Goal: Transaction & Acquisition: Purchase product/service

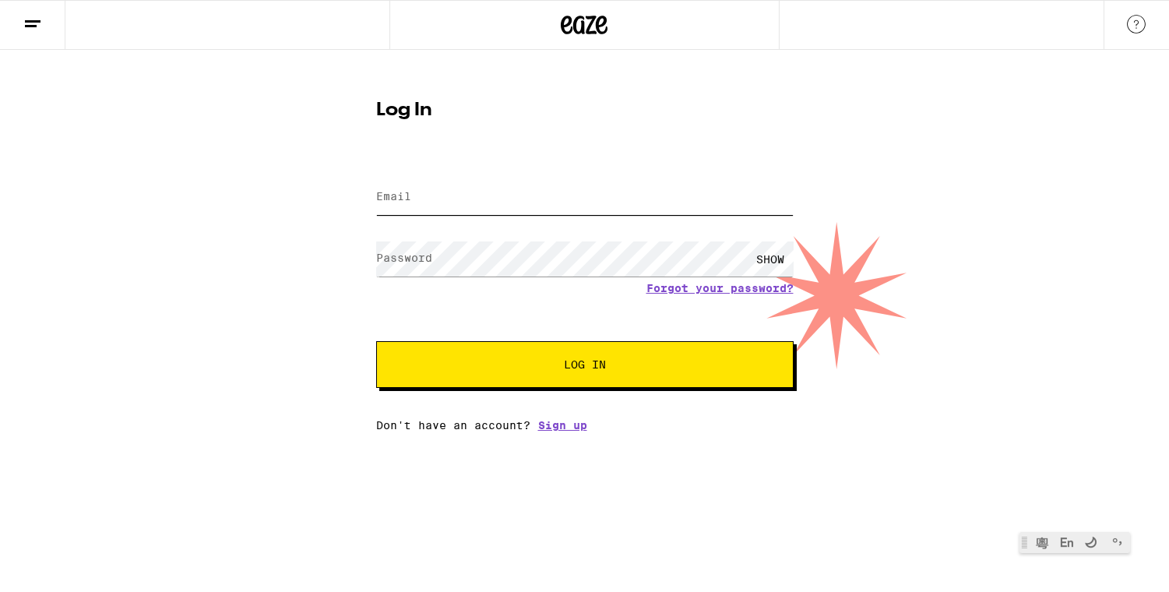
click at [544, 184] on input "Email" at bounding box center [584, 197] width 417 height 35
click at [256, 238] on div "Log In Email Email Password Password SHOW Forgot your password? Log In Don't ha…" at bounding box center [584, 241] width 1169 height 382
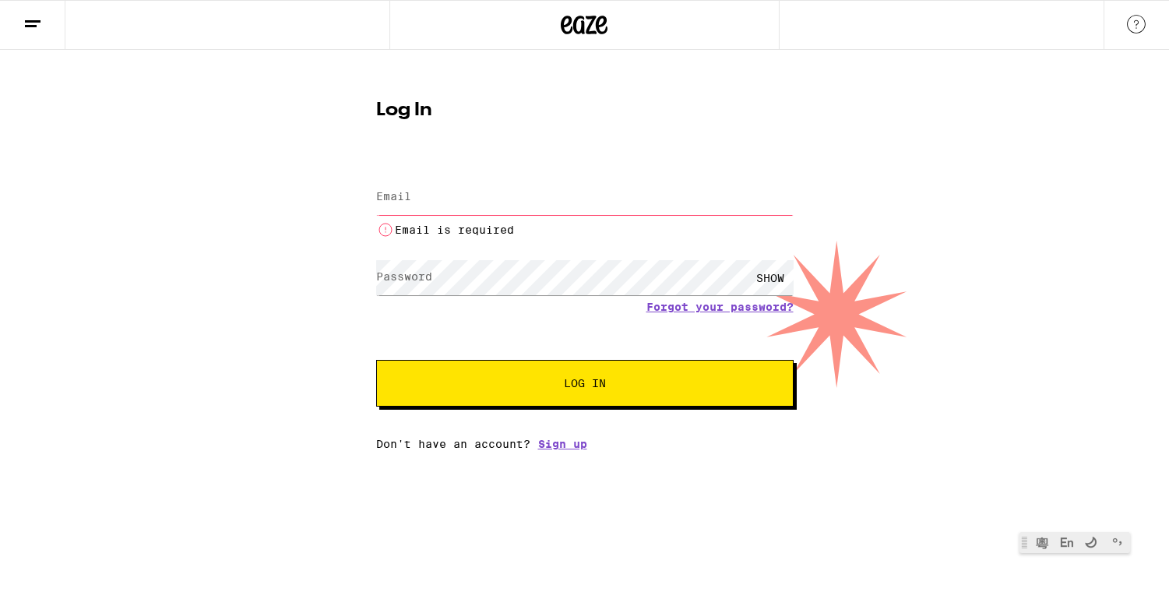
click at [44, 15] on button at bounding box center [32, 25] width 65 height 49
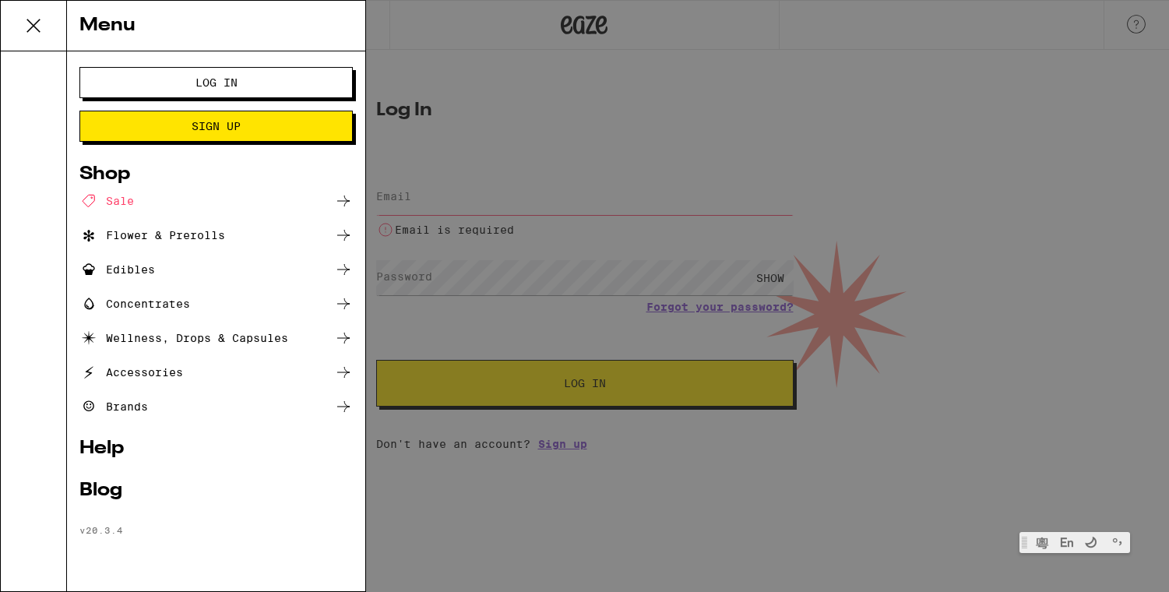
click at [118, 191] on li "Shop Sale Flower & Prerolls Edibles Concentrates Wellness, Drops & Capsules Acc…" at bounding box center [215, 290] width 273 height 251
click at [113, 174] on div "Shop" at bounding box center [215, 174] width 273 height 19
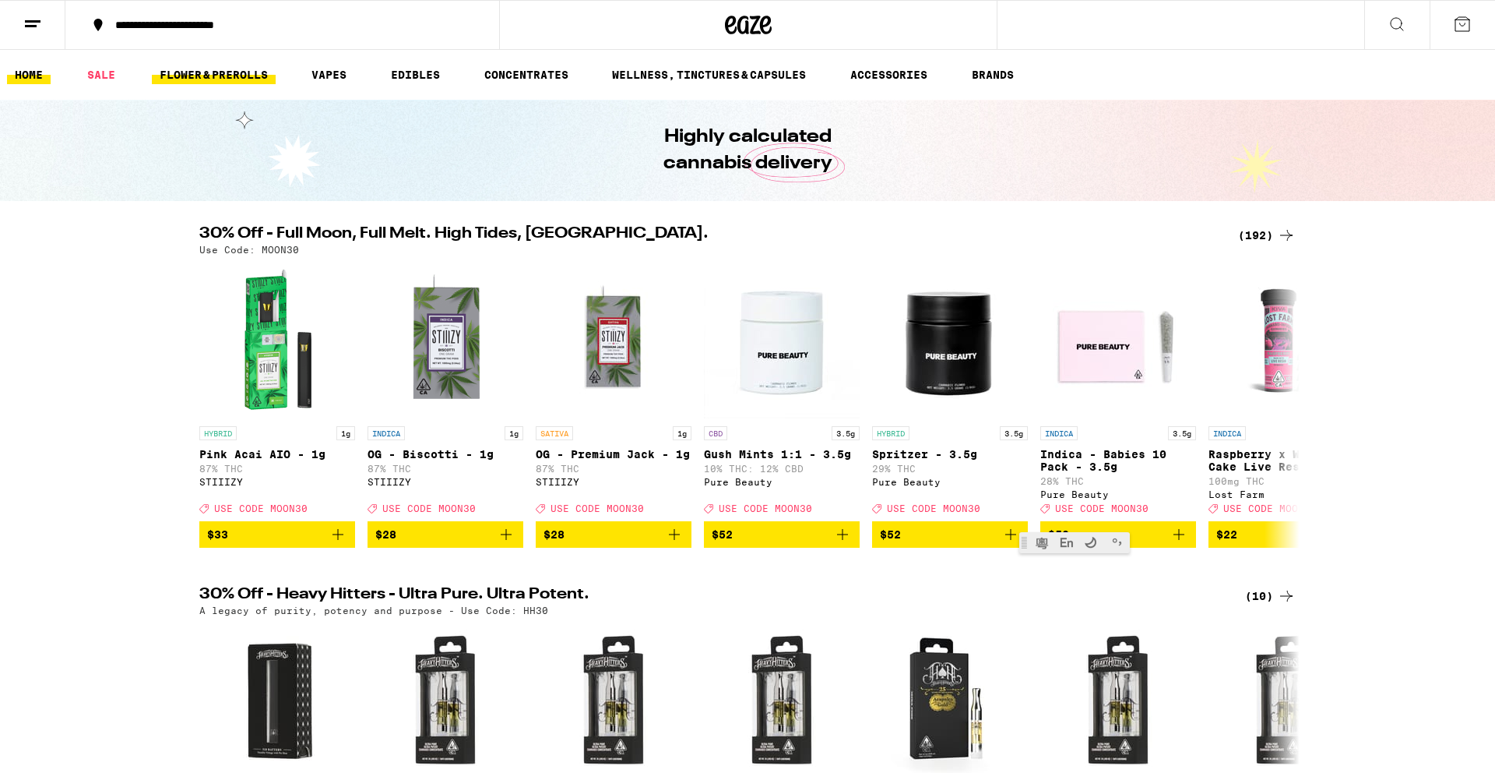
click at [245, 69] on link "FLOWER & PREROLLS" at bounding box center [214, 74] width 124 height 19
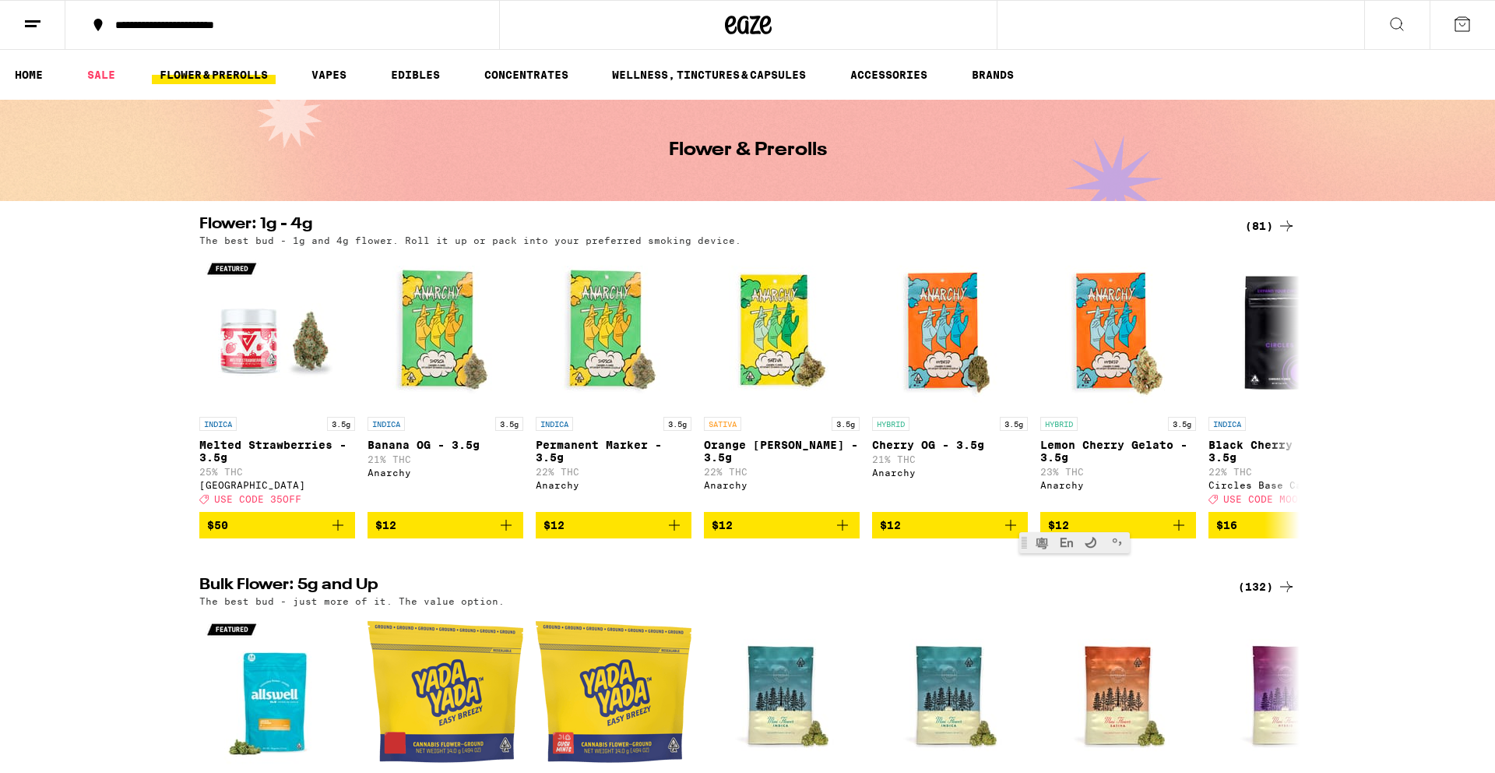
click at [1168, 21] on icon at bounding box center [1397, 24] width 19 height 19
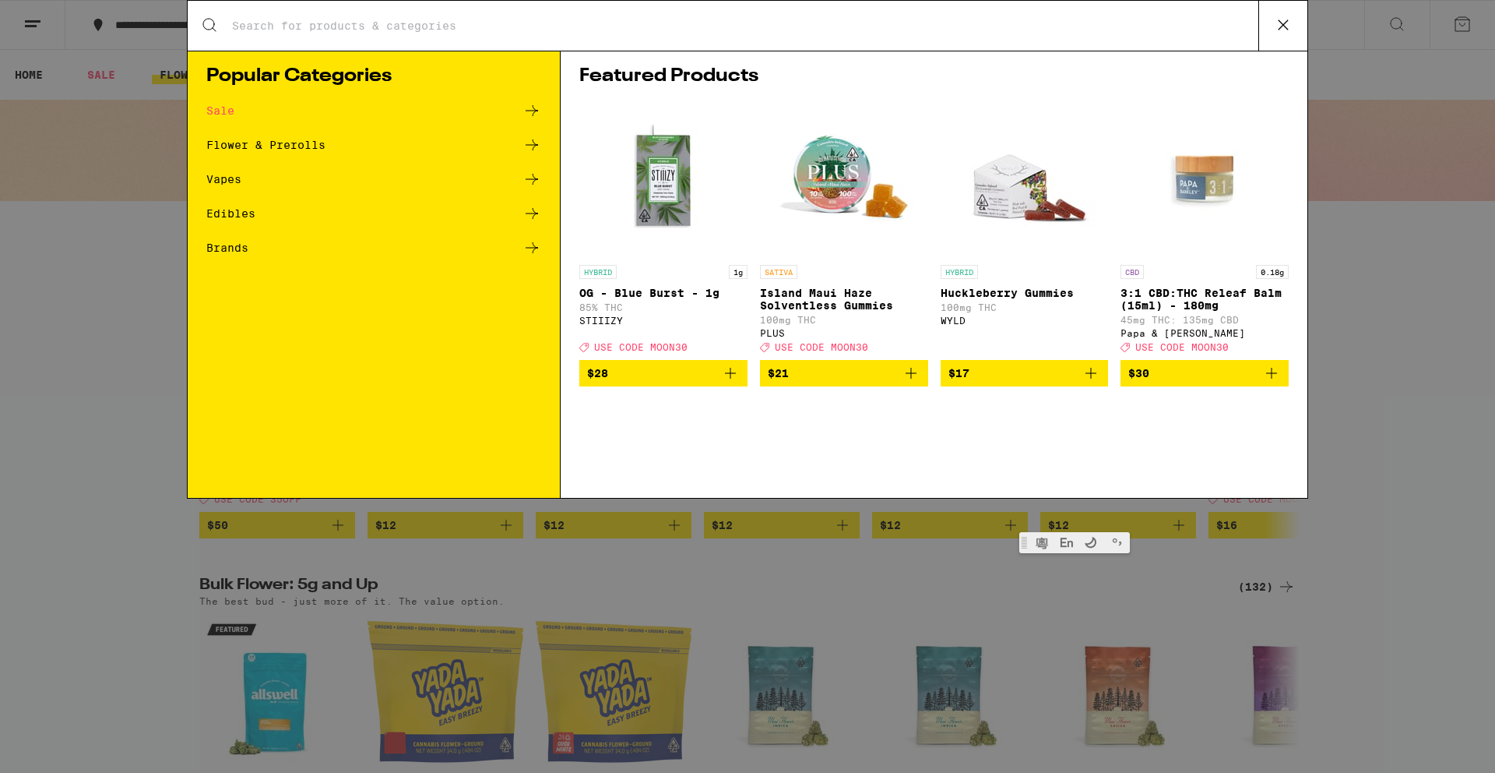
click at [518, 143] on div "Flower & Prerolls" at bounding box center [373, 145] width 335 height 19
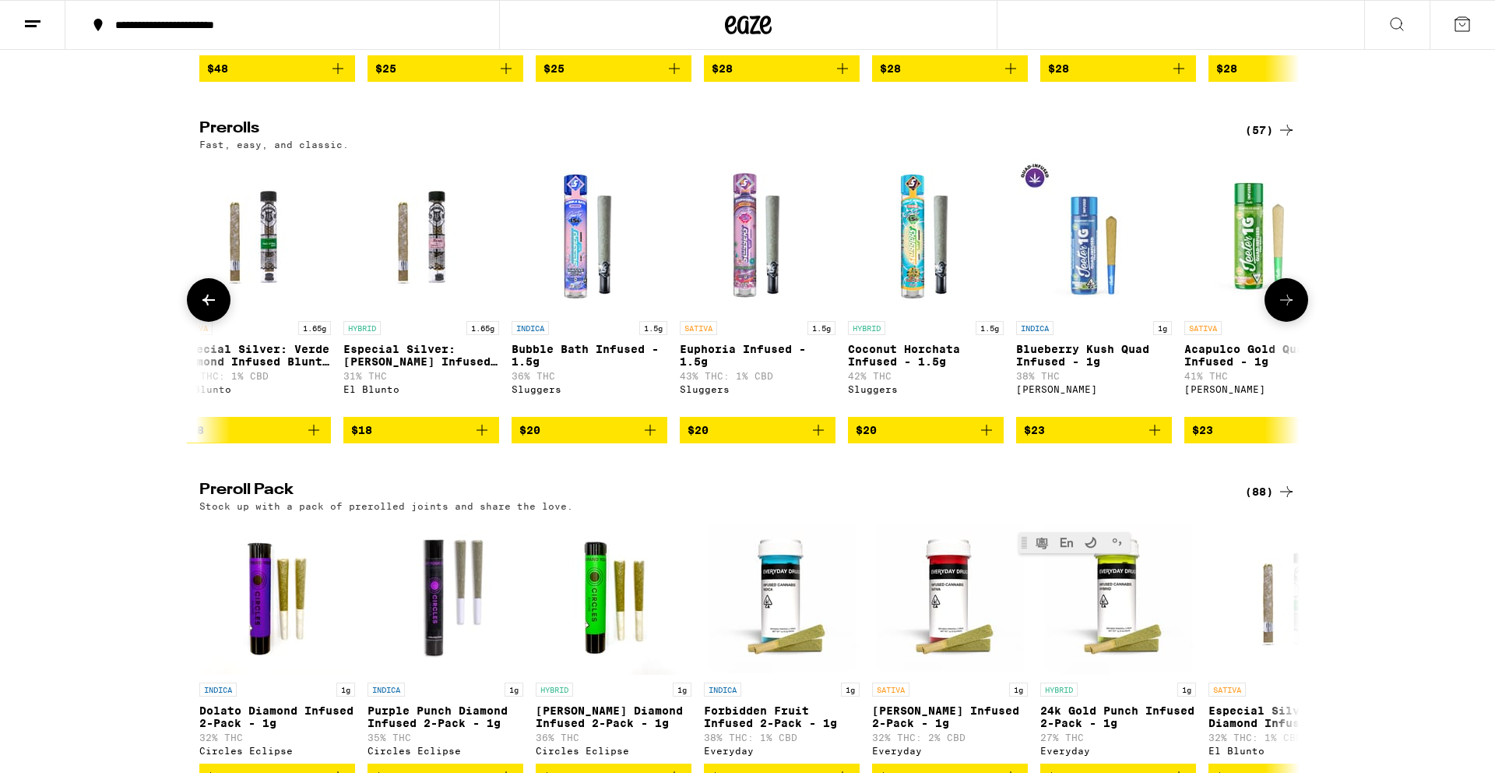
scroll to position [0, 6616]
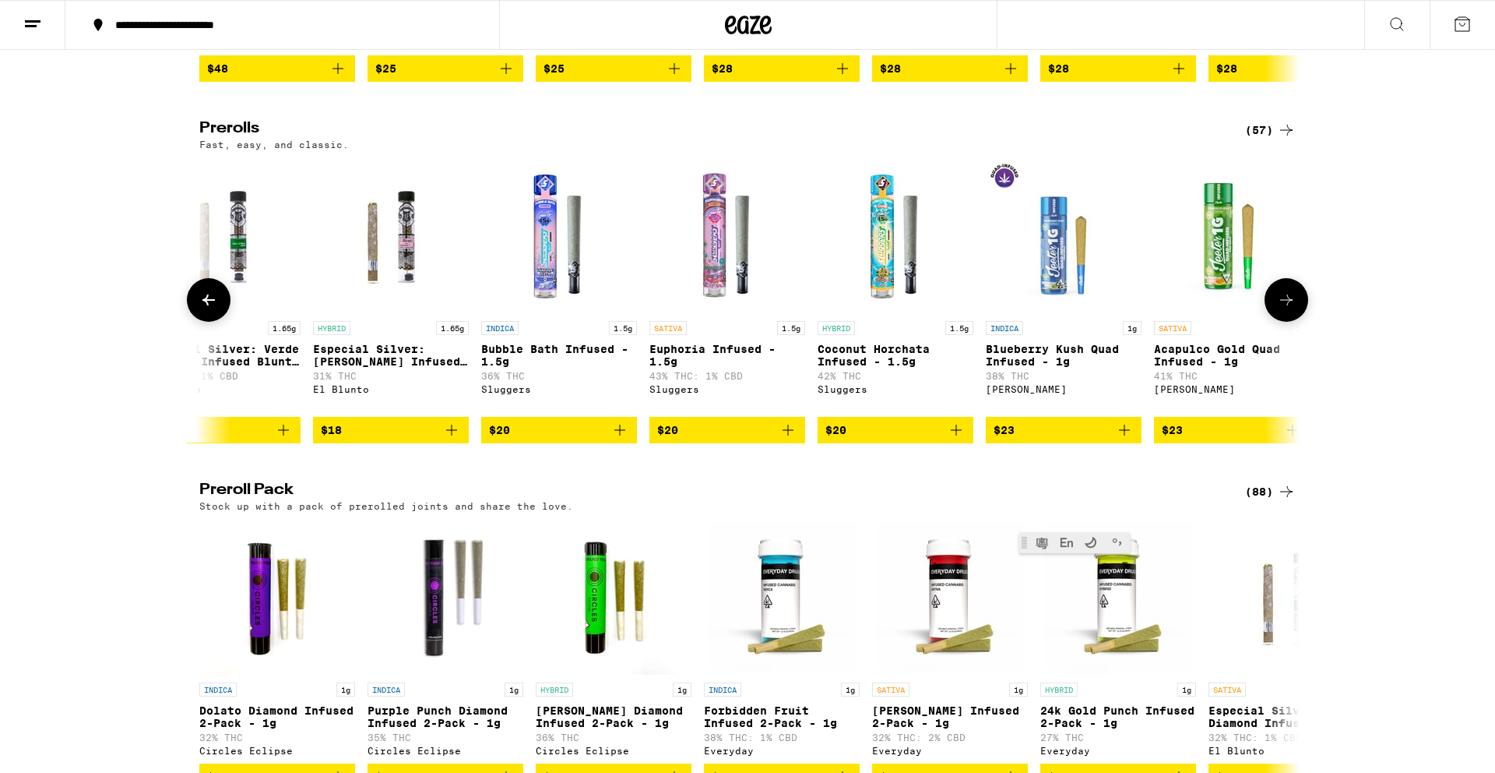
click at [750, 304] on img "Open page for Euphoria Infused - 1.5g from Sluggers" at bounding box center [728, 235] width 156 height 156
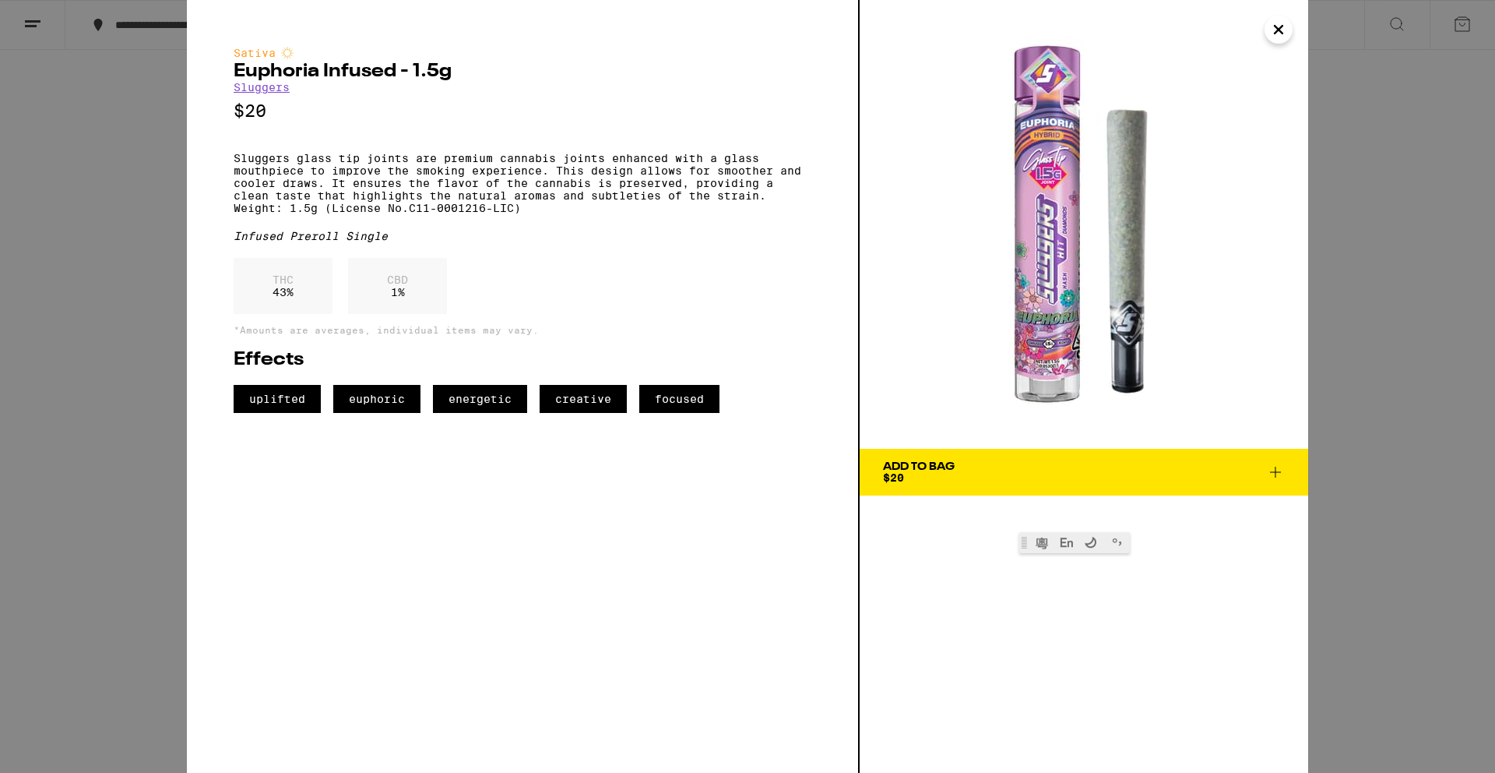
click at [130, 322] on div "Sativa Euphoria Infused - 1.5g Sluggers $20 Sluggers glass tip joints are premi…" at bounding box center [747, 386] width 1495 height 773
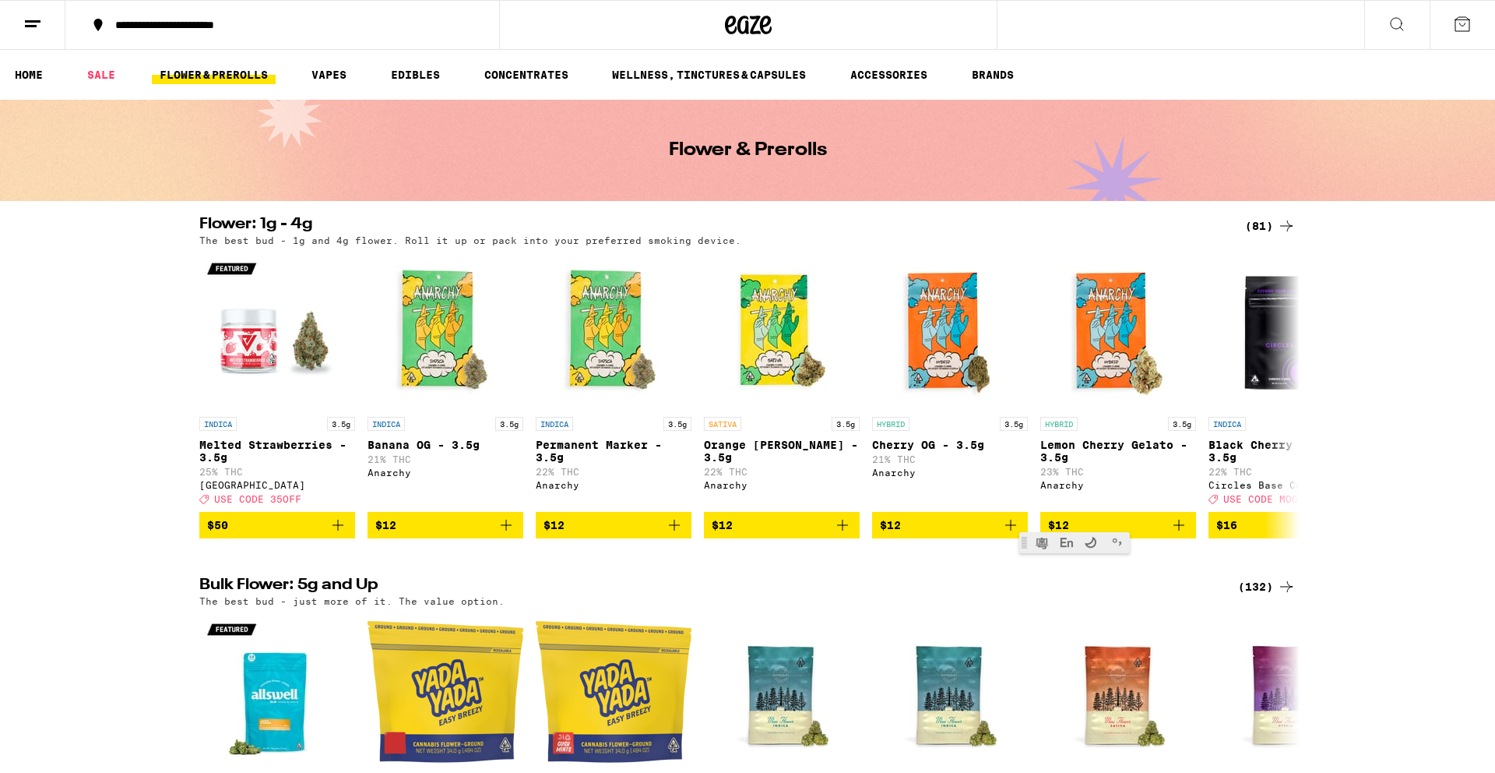
click at [114, 34] on button "**********" at bounding box center [282, 25] width 434 height 47
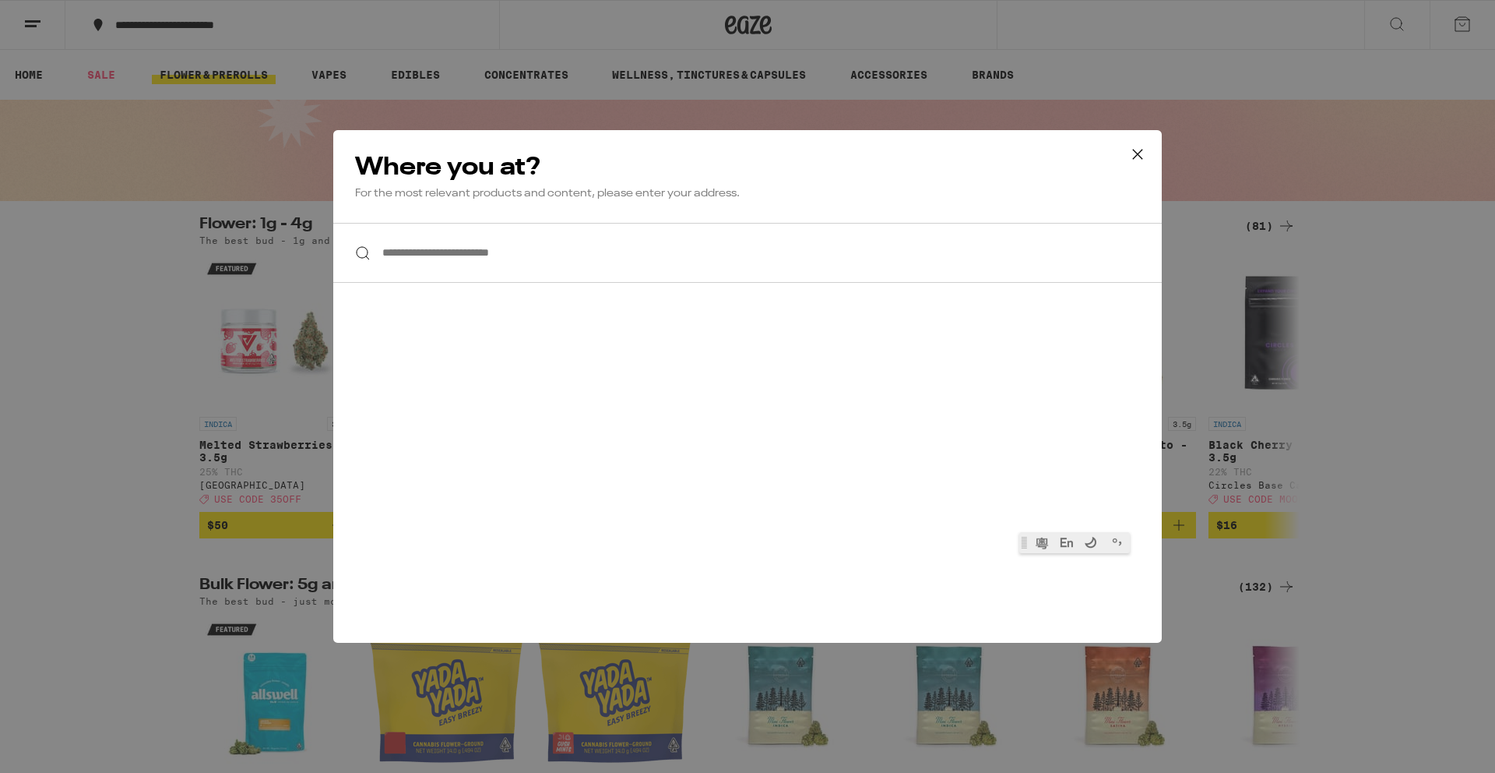
click at [114, 34] on div "**********" at bounding box center [747, 386] width 1495 height 773
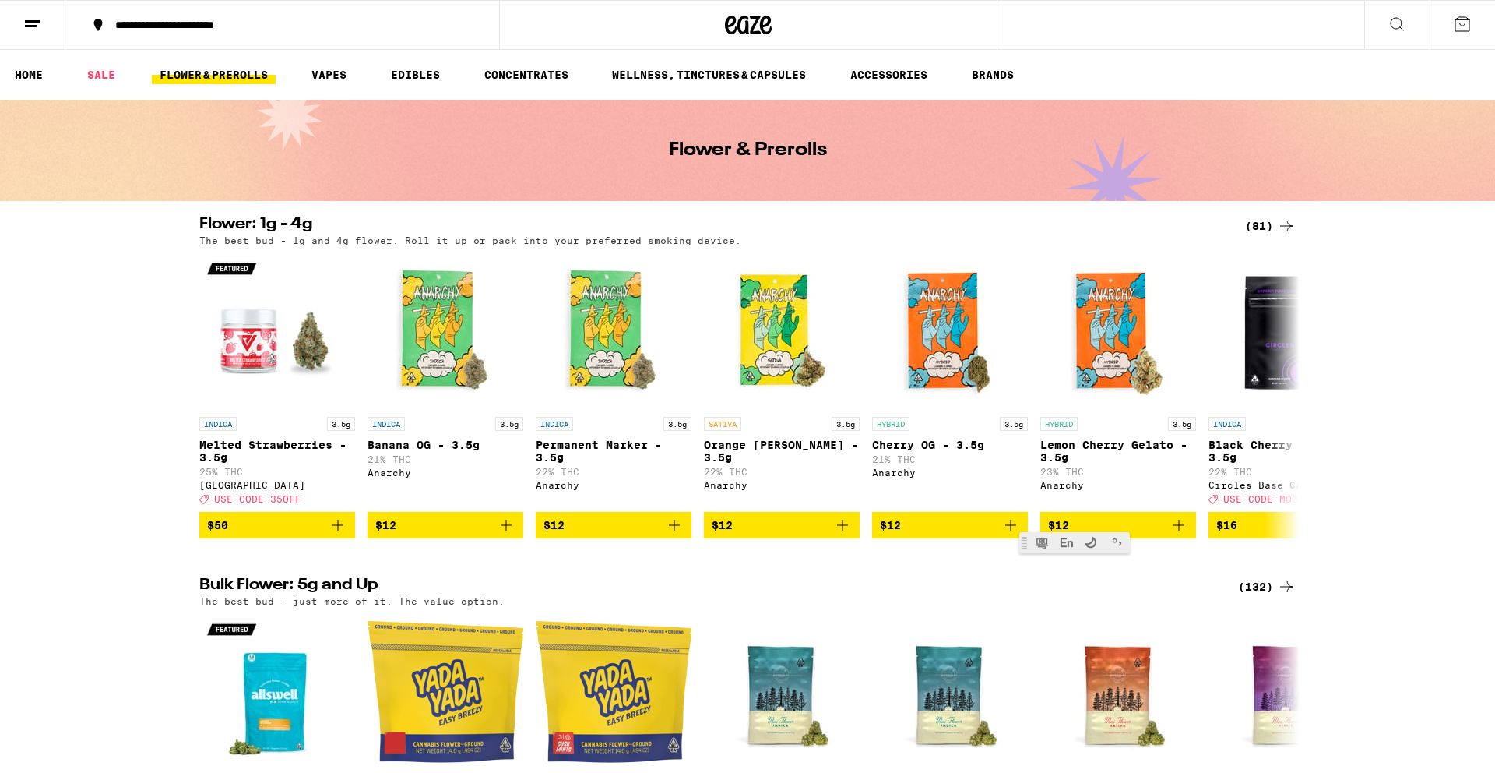
click at [1168, 37] on button at bounding box center [1397, 25] width 65 height 49
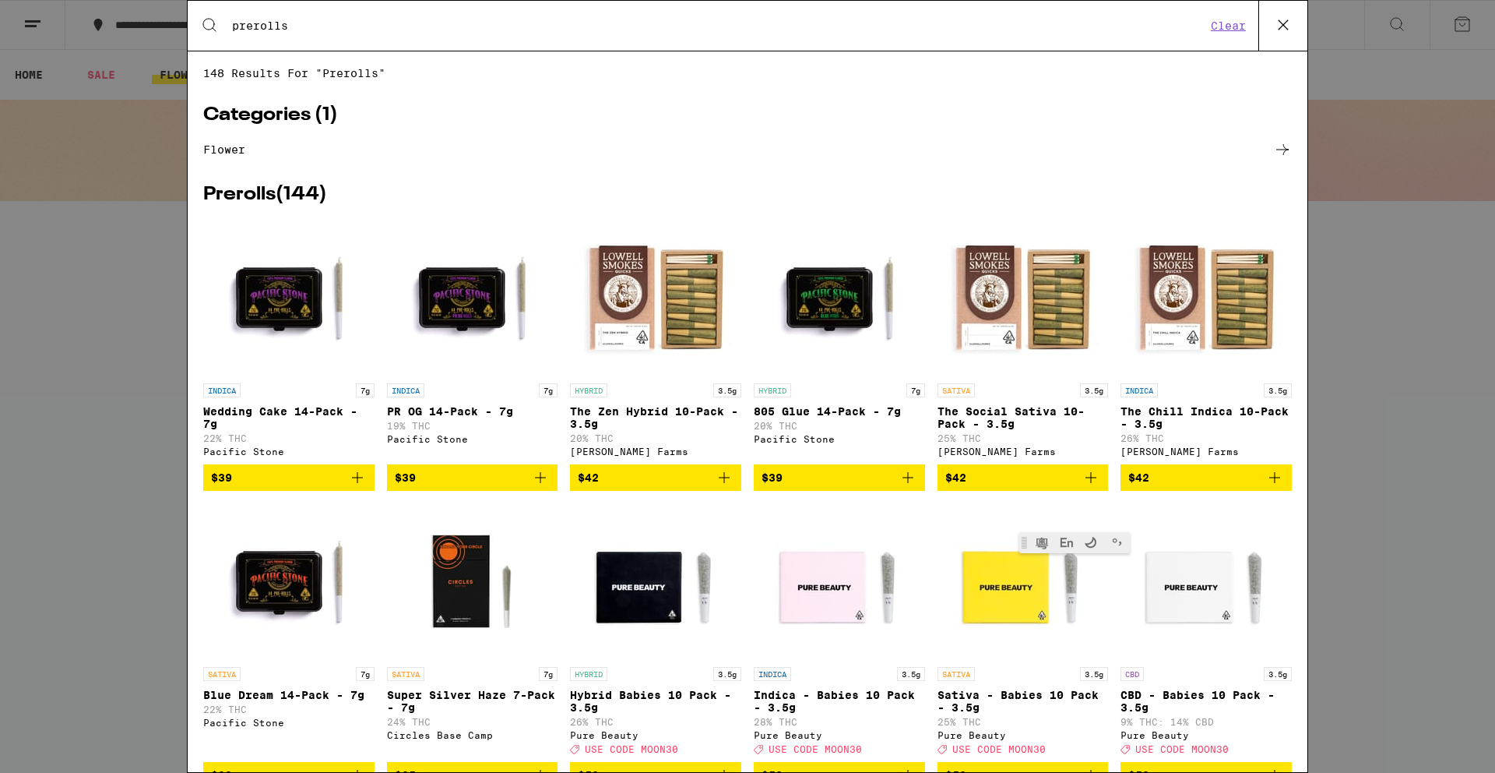
type input "prerolls"
click at [1168, 154] on icon at bounding box center [1282, 149] width 19 height 19
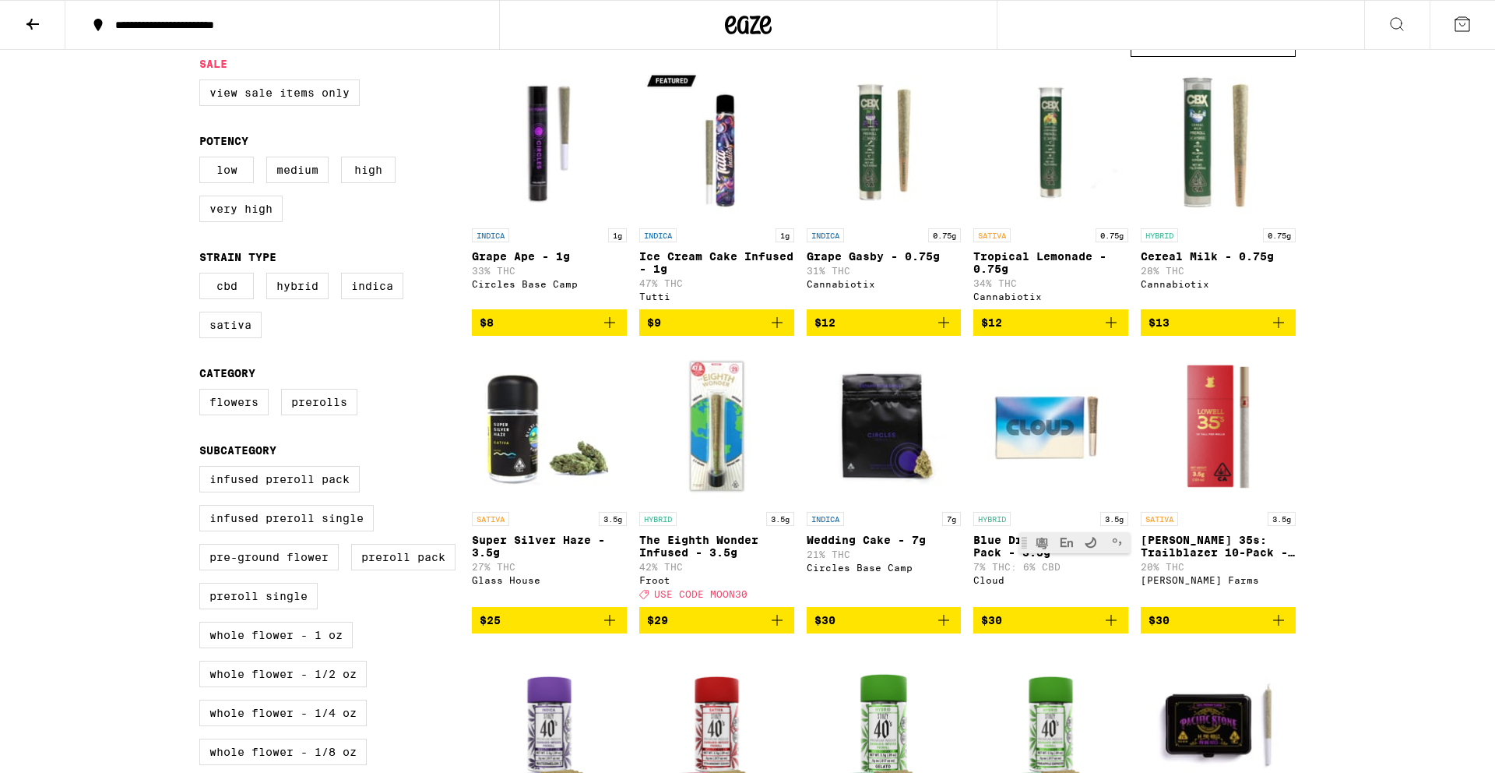
scroll to position [69, 0]
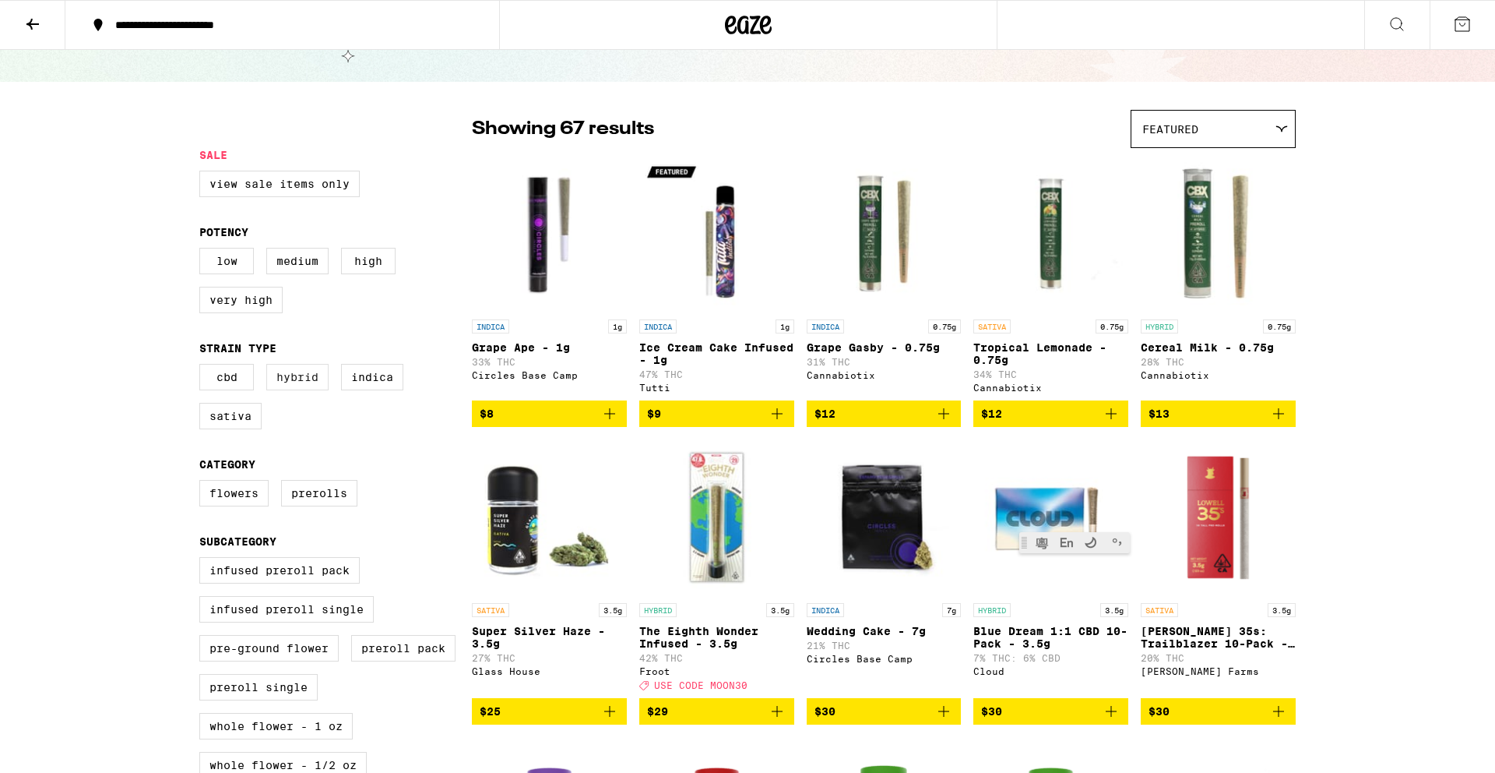
click at [294, 390] on label "Hybrid" at bounding box center [297, 377] width 62 height 26
click at [203, 367] on input "Hybrid" at bounding box center [203, 366] width 1 height 1
checkbox input "true"
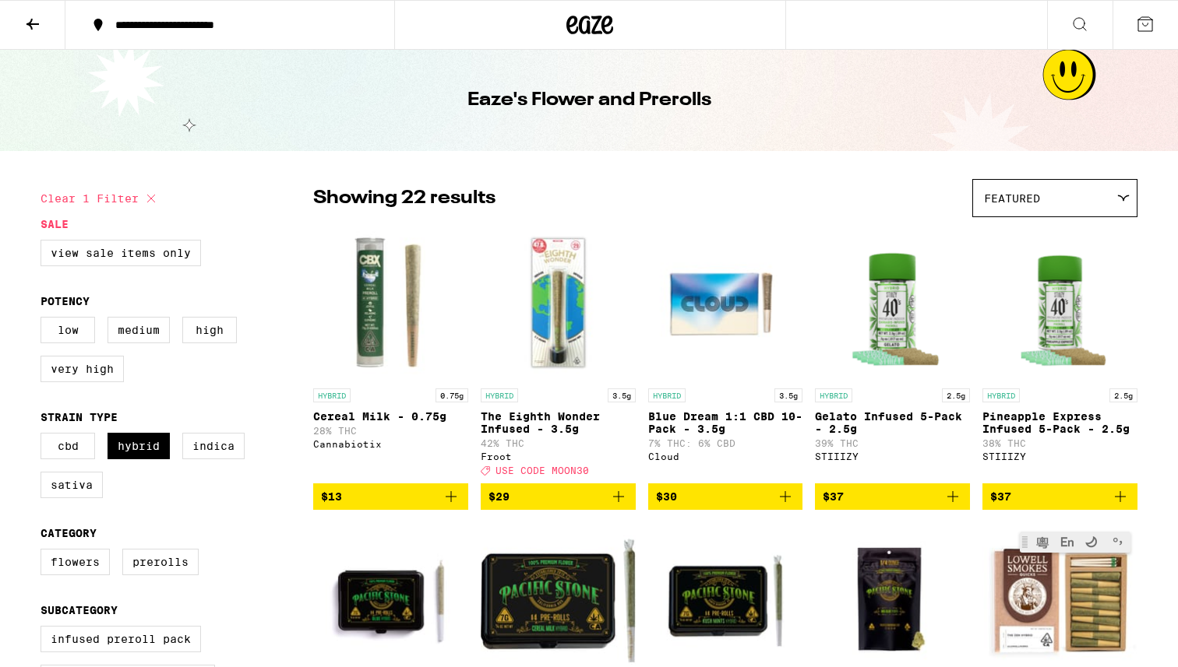
click at [44, 31] on button at bounding box center [32, 25] width 65 height 49
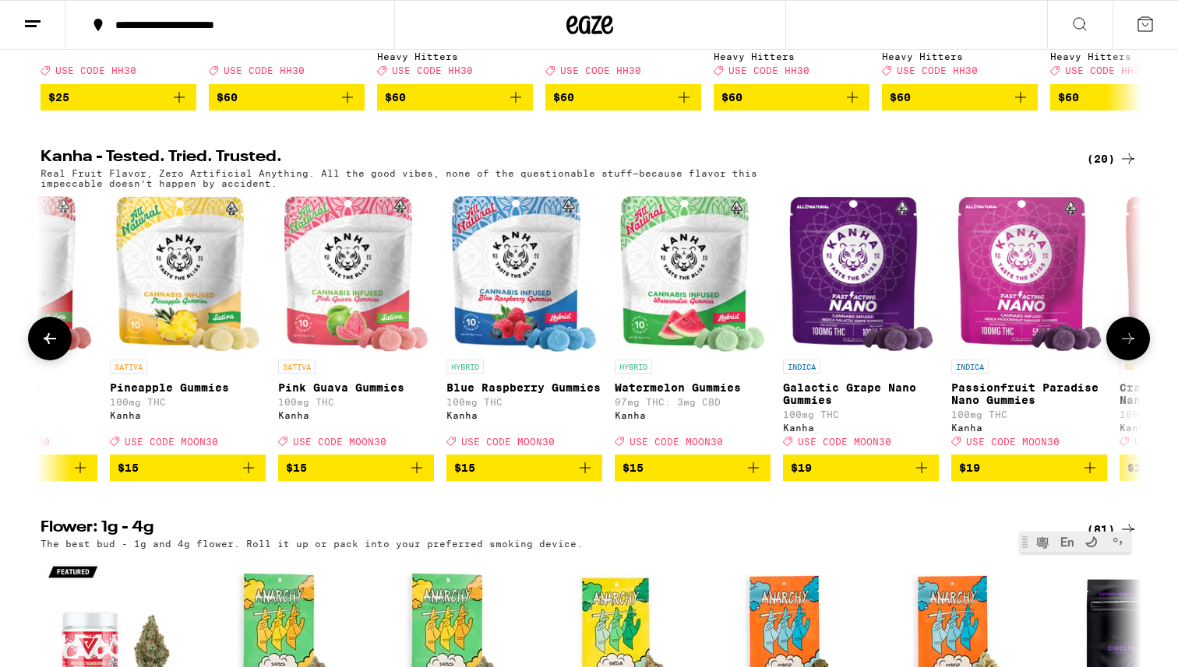
scroll to position [0, 1449]
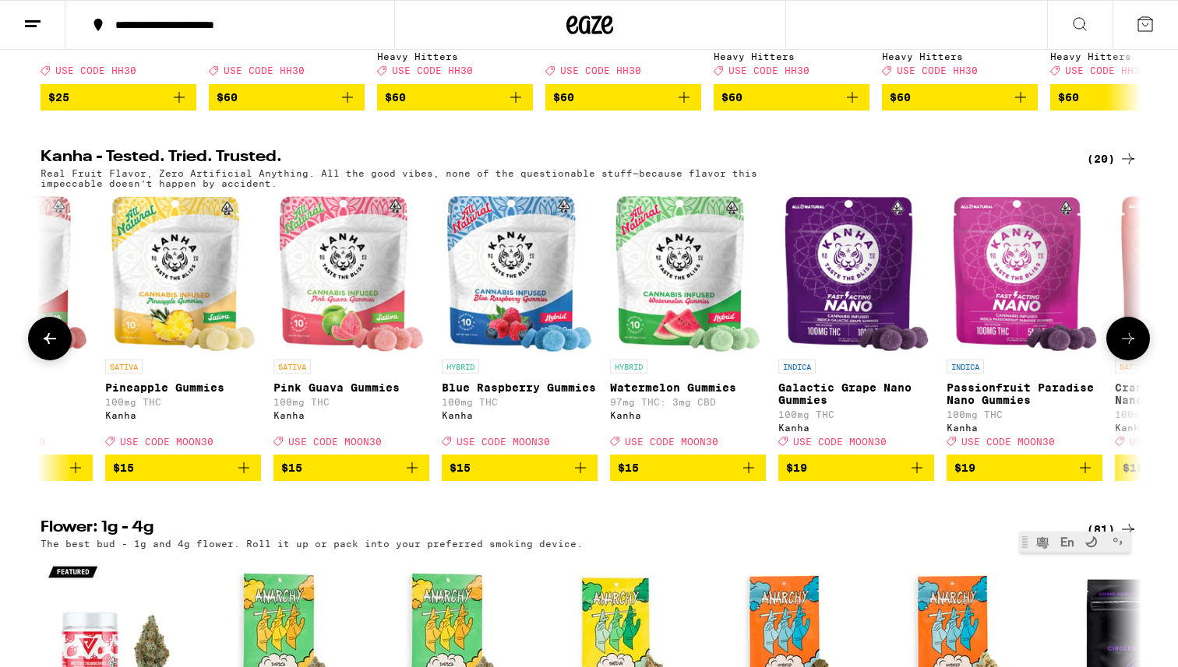
click at [692, 348] on img "Open page for Watermelon Gummies from Kanha" at bounding box center [688, 274] width 146 height 156
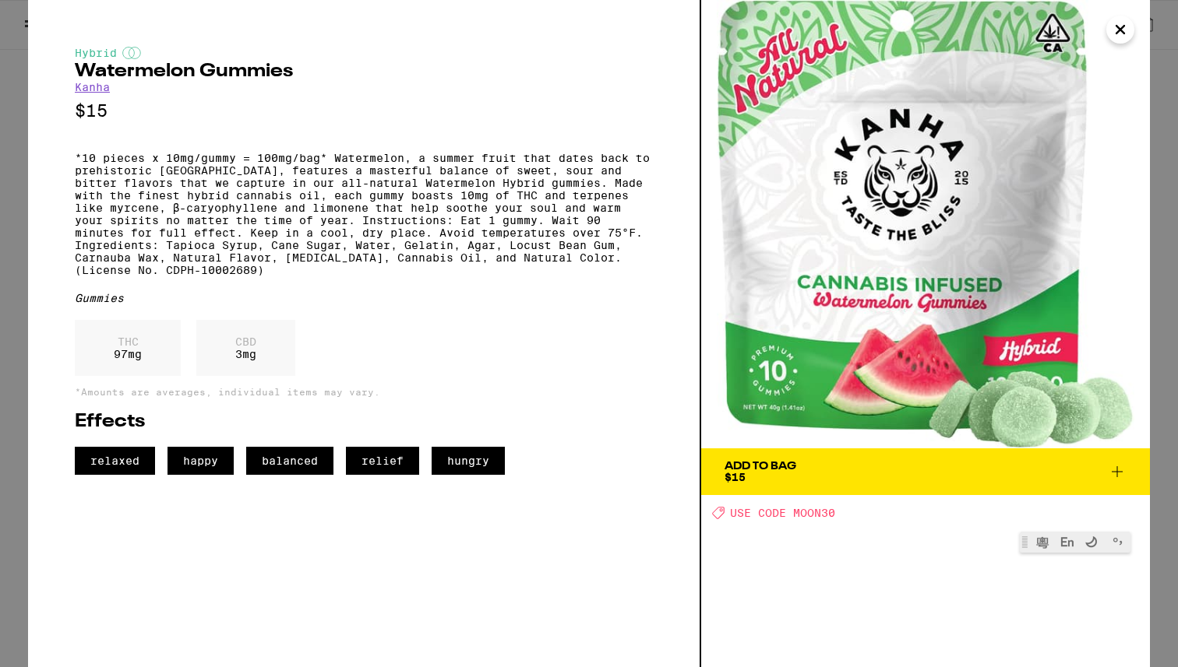
click at [1116, 35] on icon "Close" at bounding box center [1120, 29] width 19 height 23
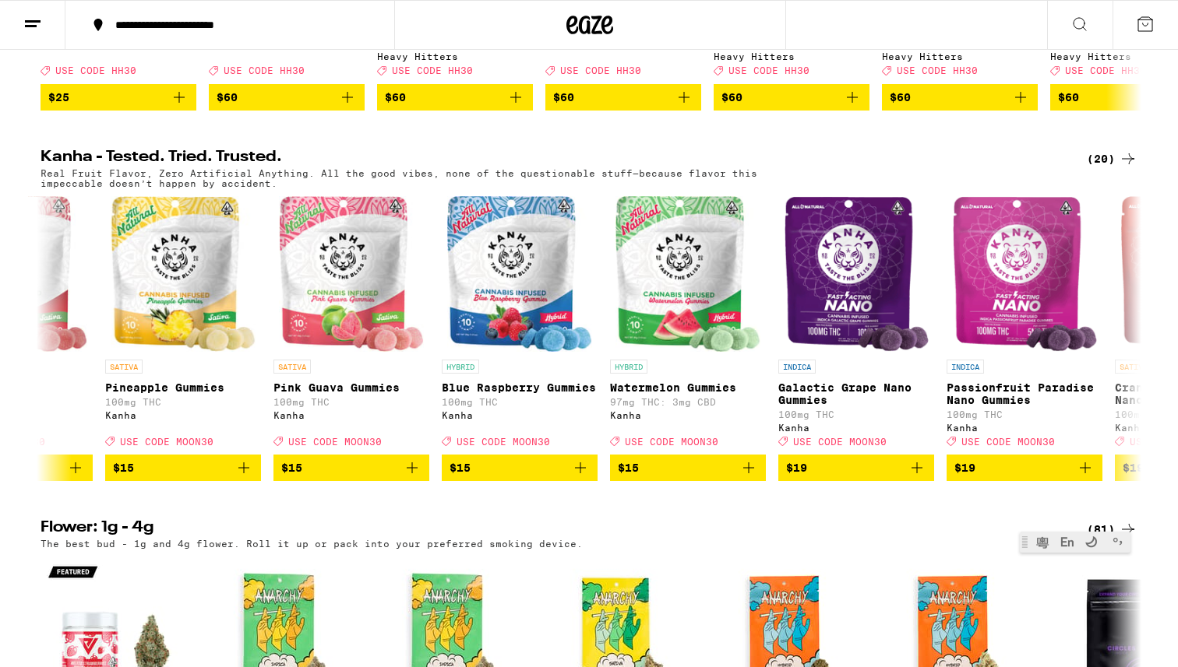
click at [1090, 25] on button at bounding box center [1079, 25] width 65 height 49
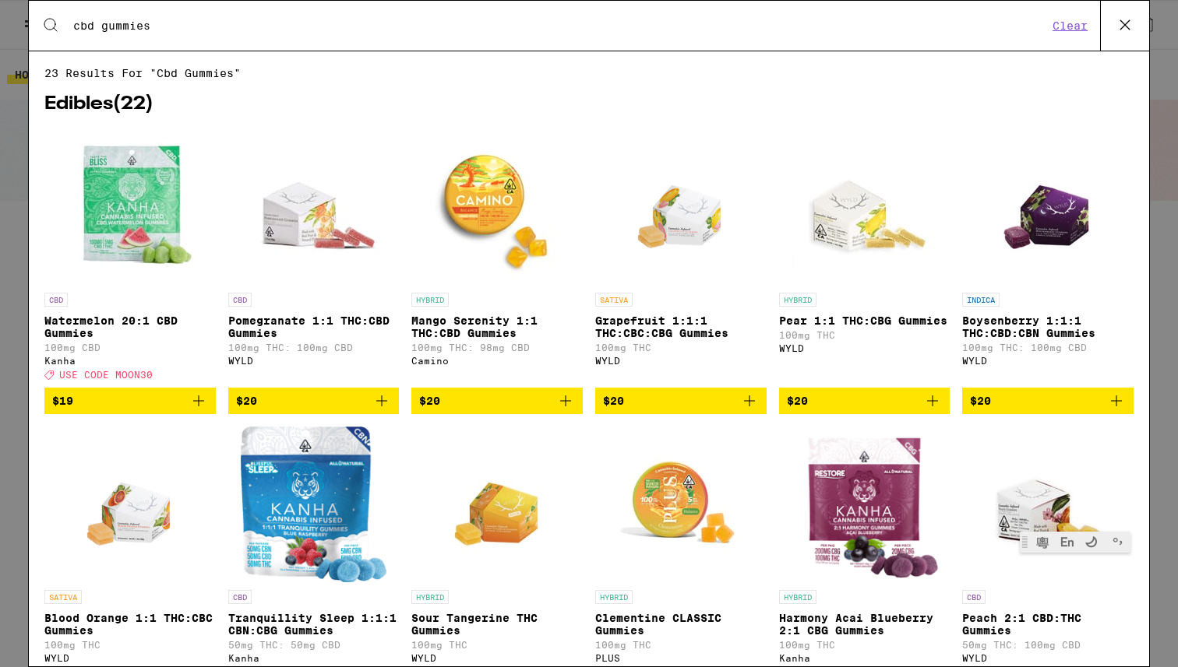
type input "cbd gummies"
click at [141, 180] on img "Open page for Watermelon 20:1 CBD Gummies from Kanha" at bounding box center [130, 207] width 156 height 156
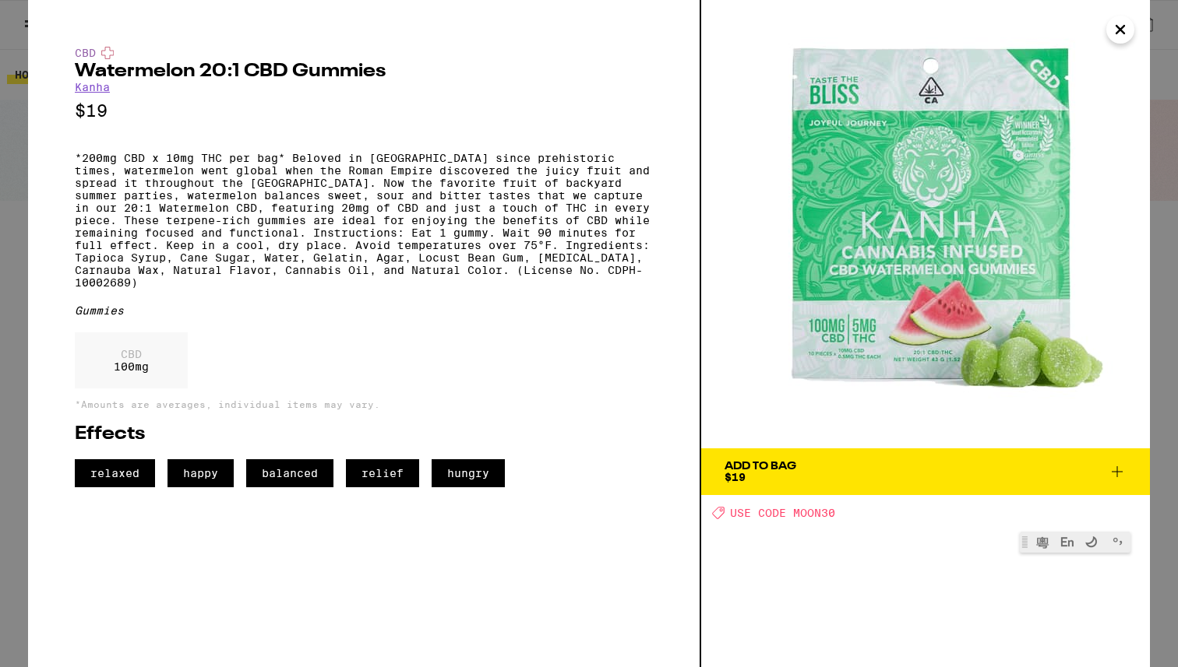
click at [754, 485] on button "Add To Bag $19" at bounding box center [925, 472] width 449 height 47
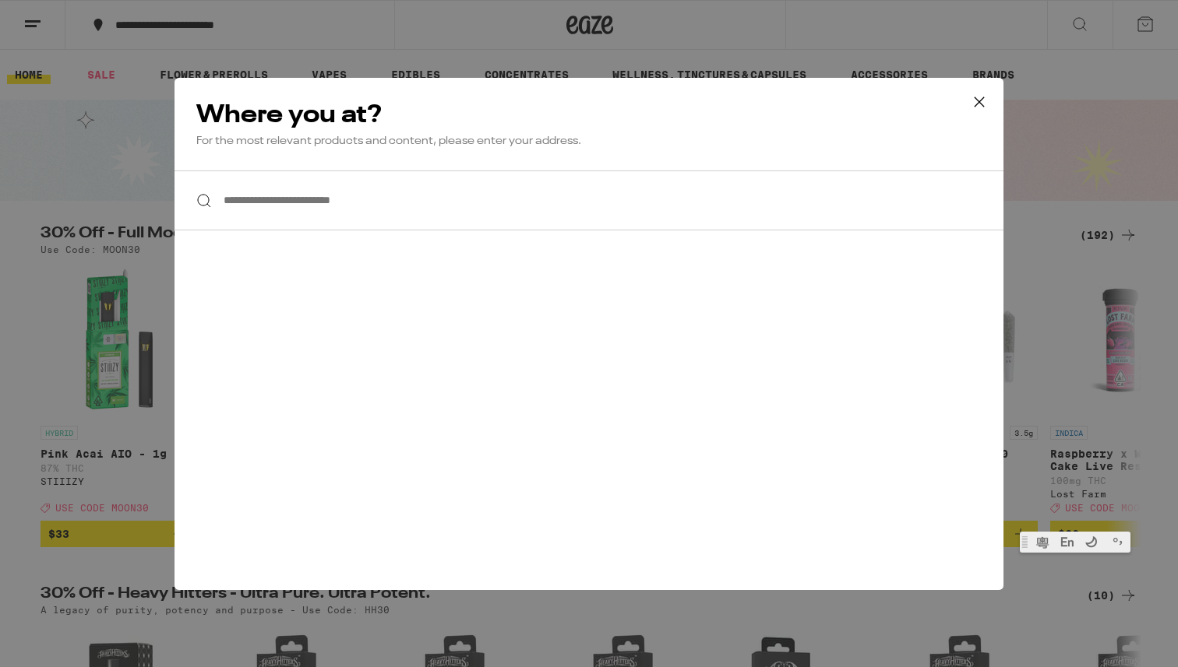
click at [610, 185] on input "**********" at bounding box center [588, 201] width 829 height 60
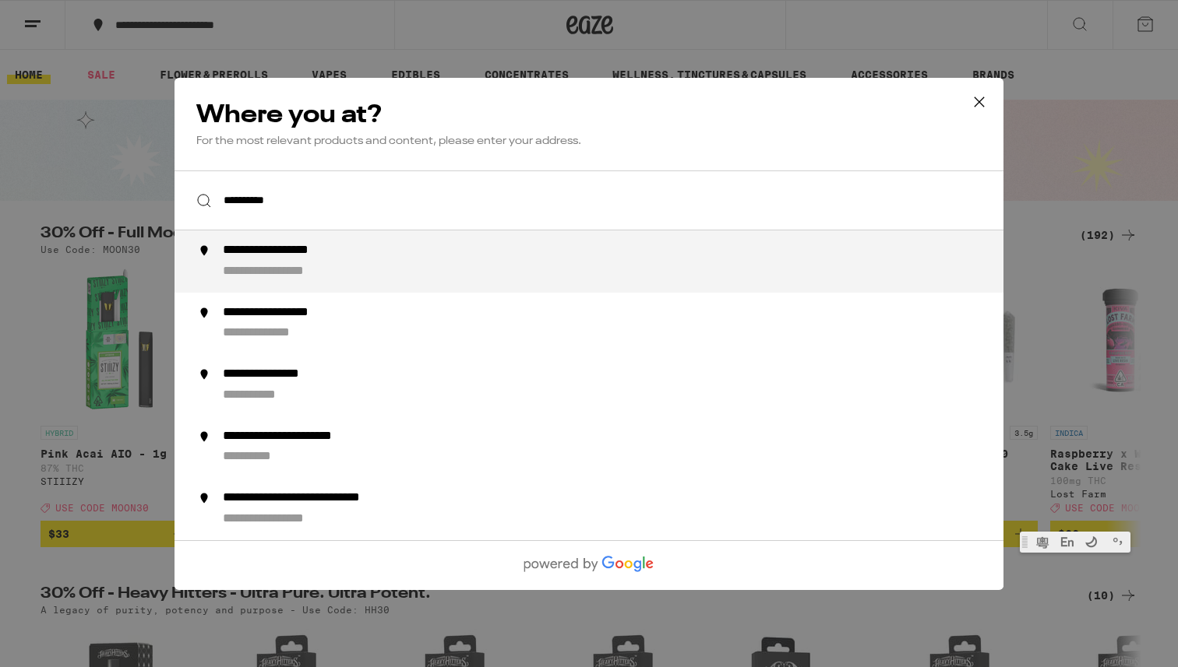
click at [351, 275] on div "**********" at bounding box center [291, 271] width 137 height 16
type input "**********"
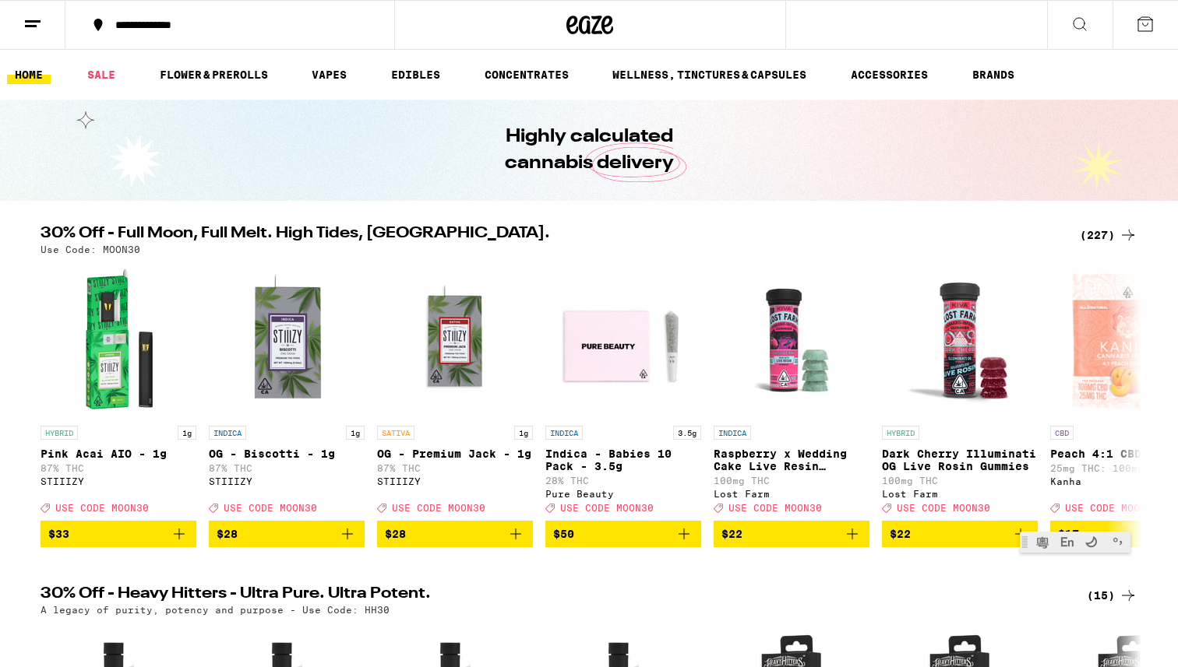
click at [1134, 26] on button at bounding box center [1144, 25] width 65 height 48
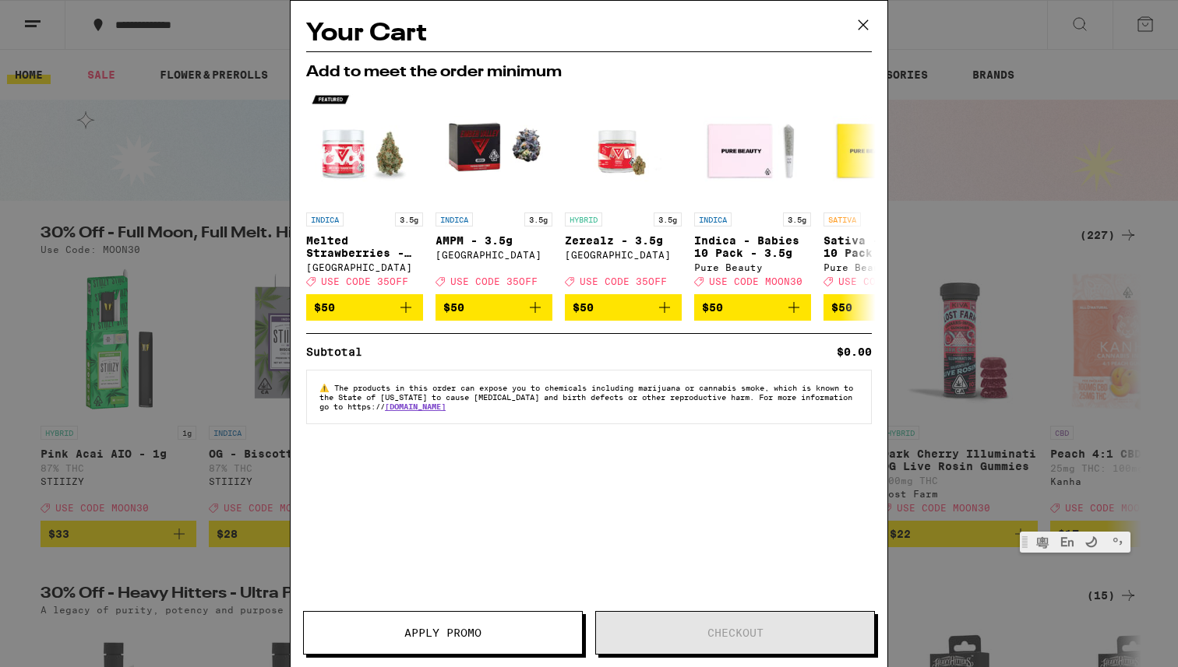
click at [868, 23] on icon at bounding box center [862, 24] width 23 height 23
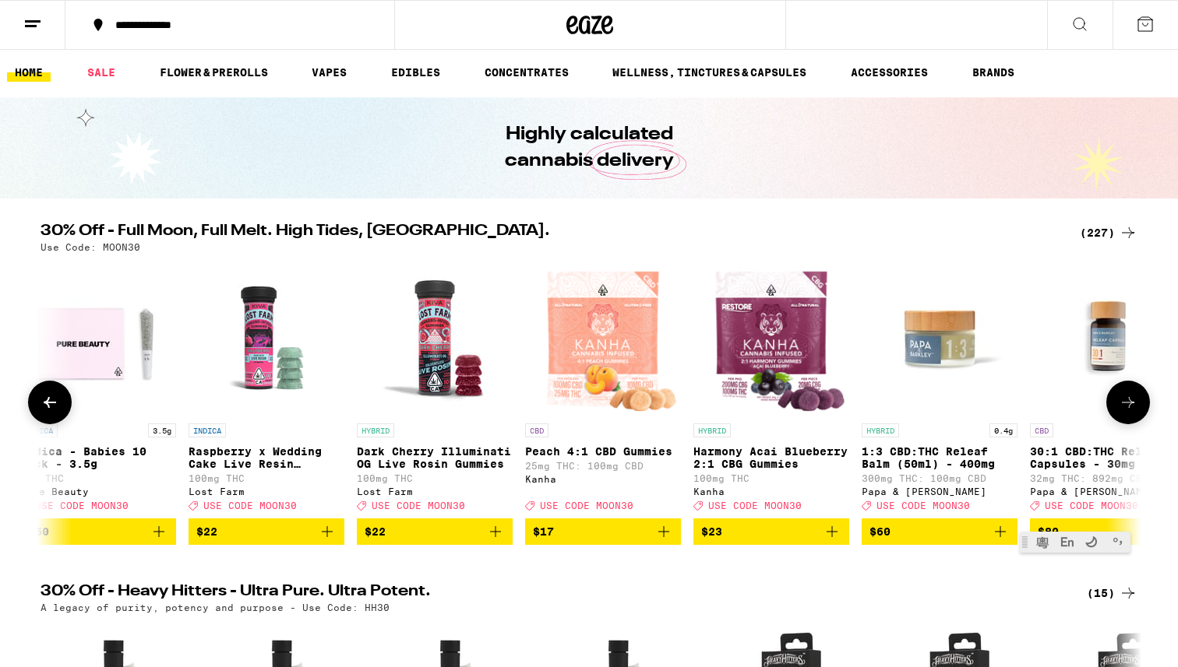
scroll to position [0, 629]
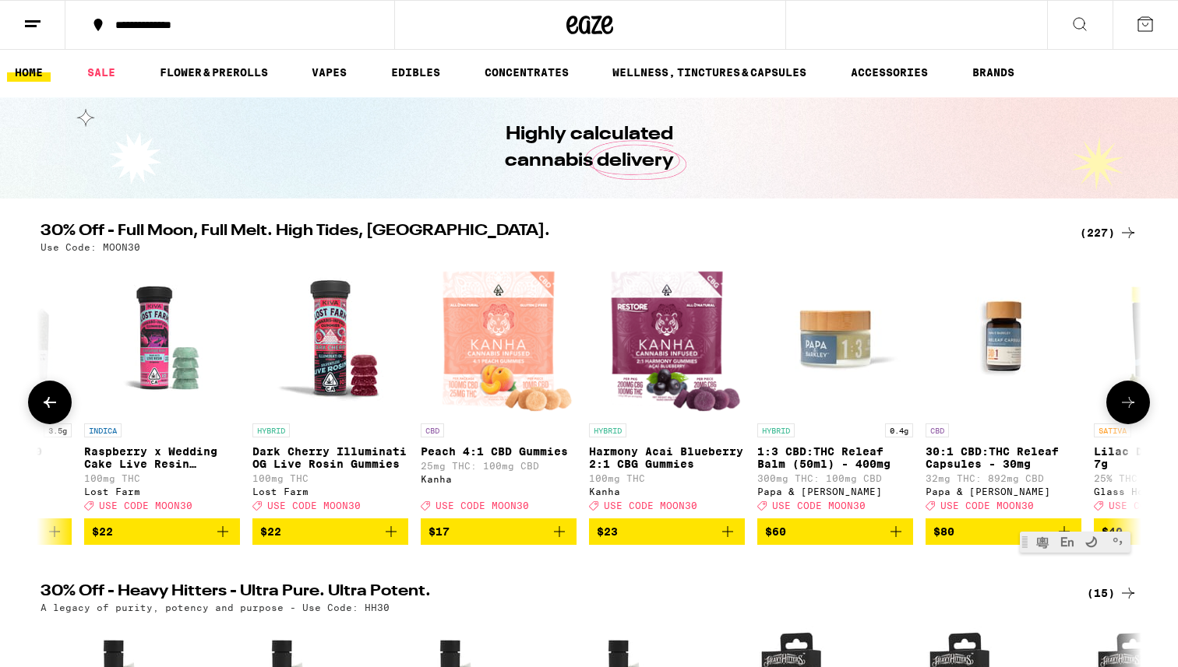
click at [520, 347] on img "Open page for Peach 4:1 CBD Gummies from Kanha" at bounding box center [498, 338] width 153 height 156
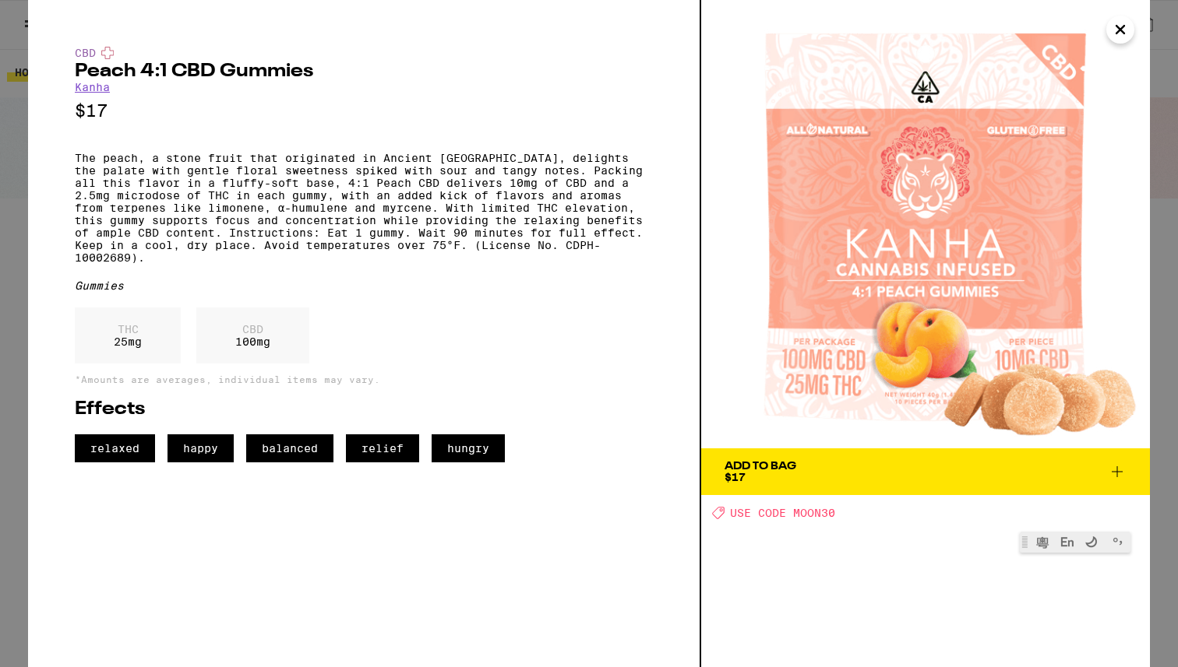
click at [95, 85] on link "Kanha" at bounding box center [92, 87] width 35 height 12
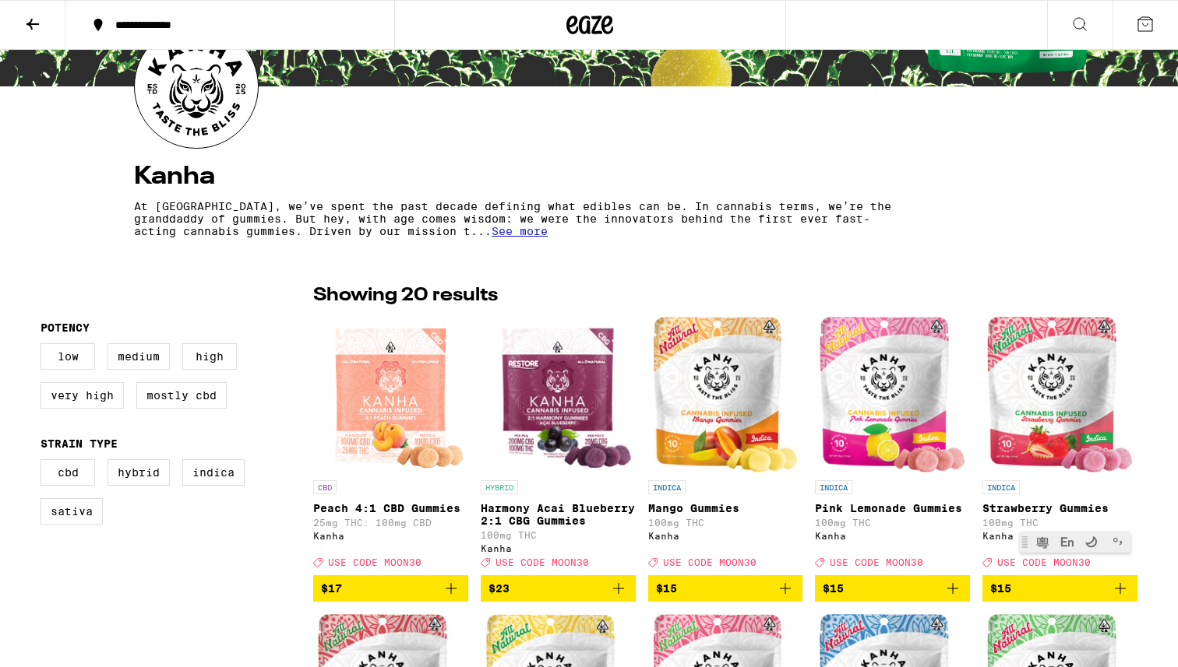
scroll to position [353, 0]
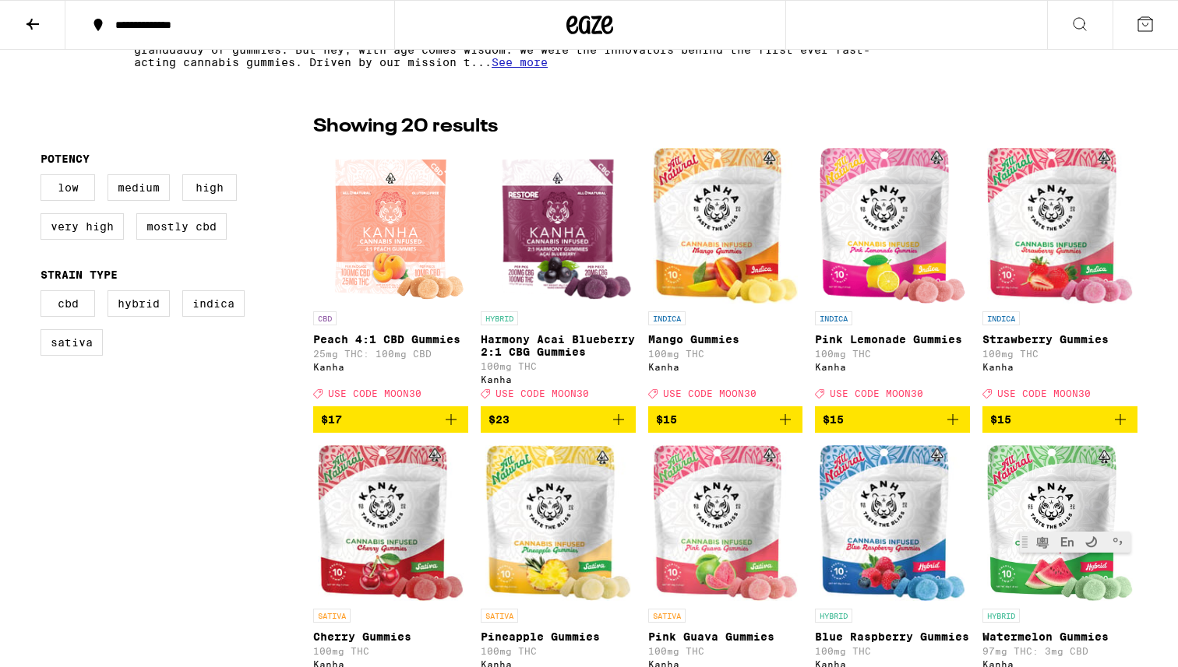
click at [347, 271] on img "Open page for Peach 4:1 CBD Gummies from Kanha" at bounding box center [391, 226] width 153 height 156
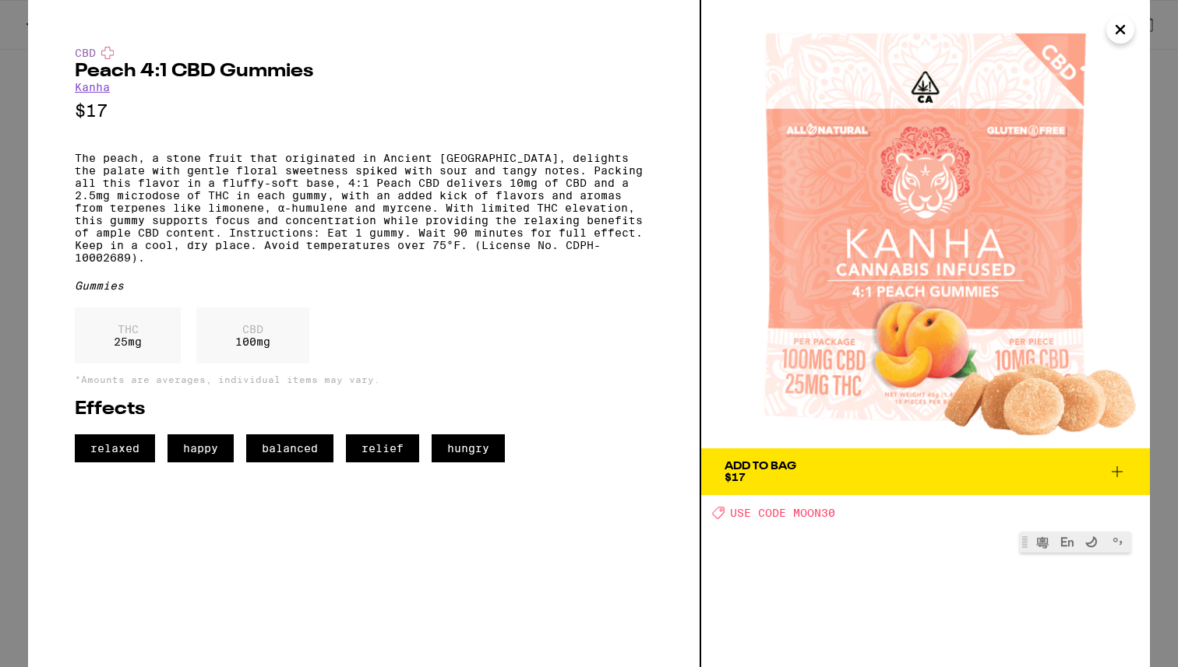
click at [748, 470] on div "Add To Bag" at bounding box center [760, 466] width 72 height 11
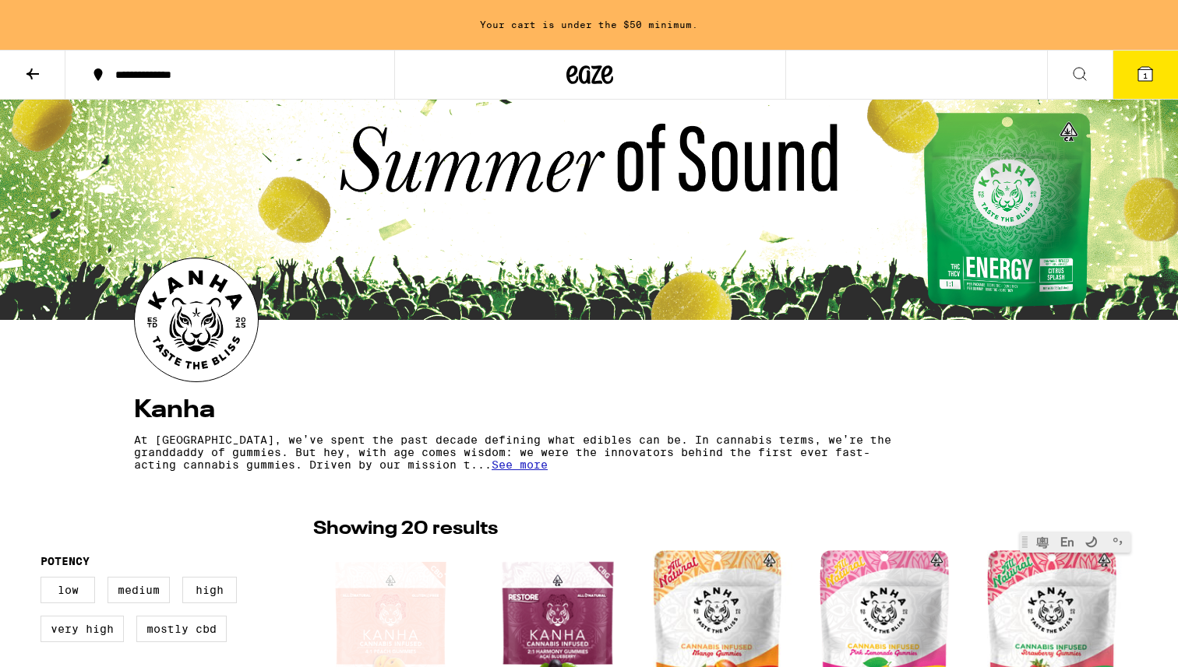
click at [1081, 79] on icon at bounding box center [1079, 74] width 19 height 19
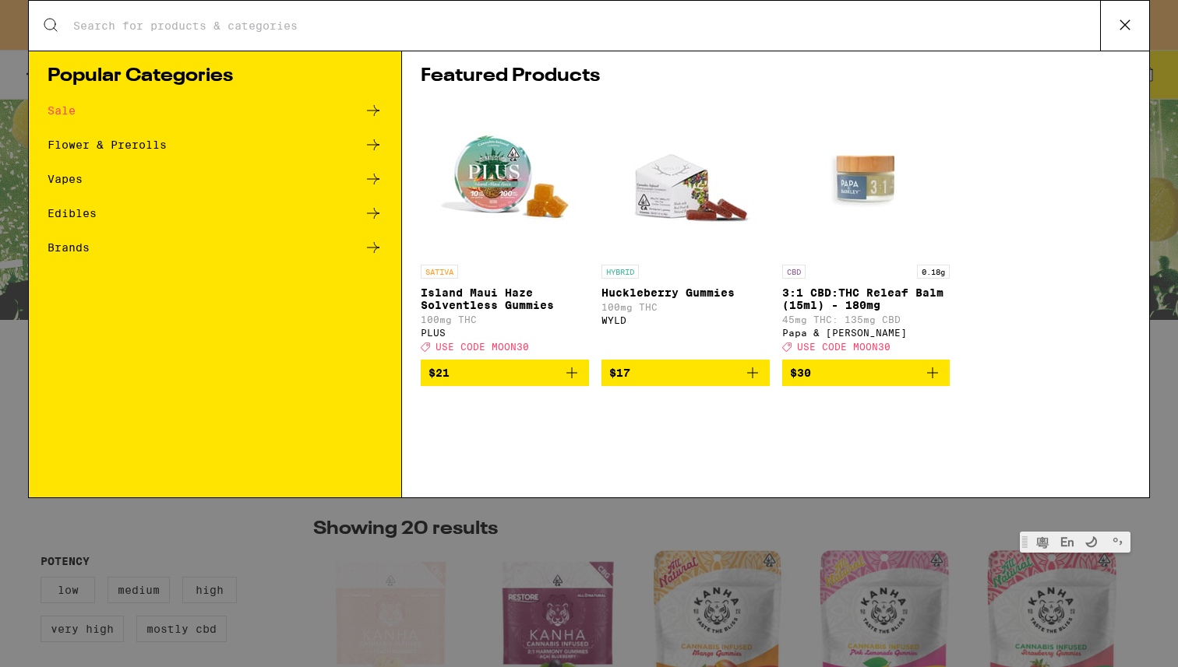
click at [657, 226] on img "Open page for Huckleberry Gummies from WYLD" at bounding box center [686, 179] width 156 height 156
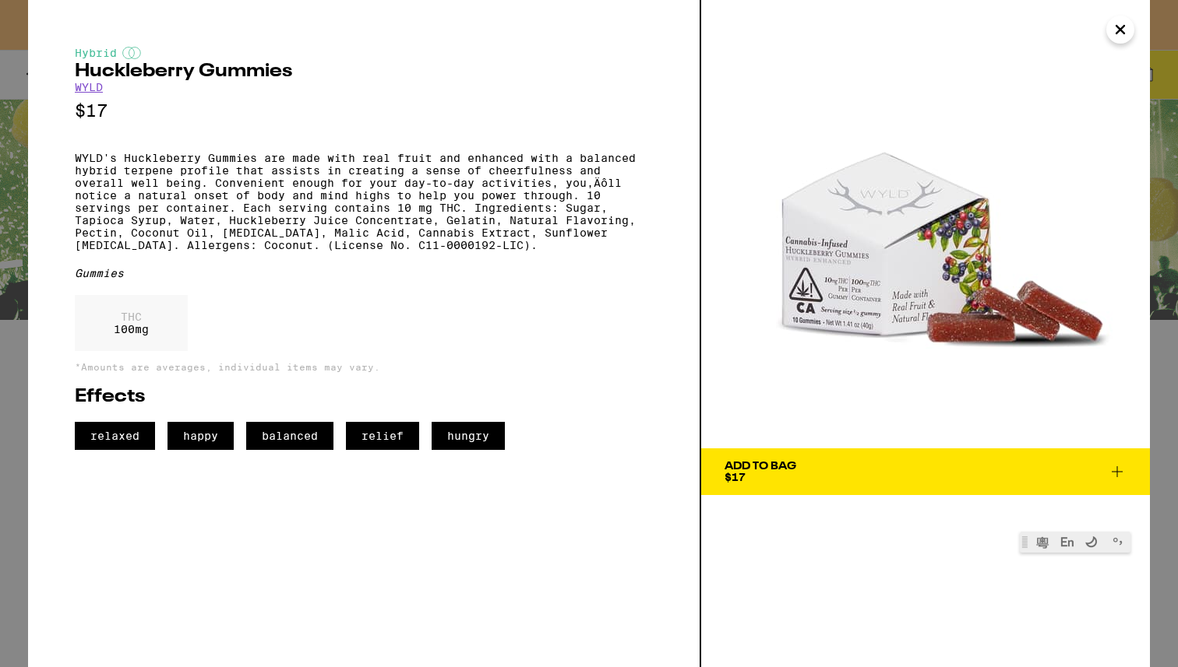
click at [1129, 30] on button "Close" at bounding box center [1120, 30] width 28 height 28
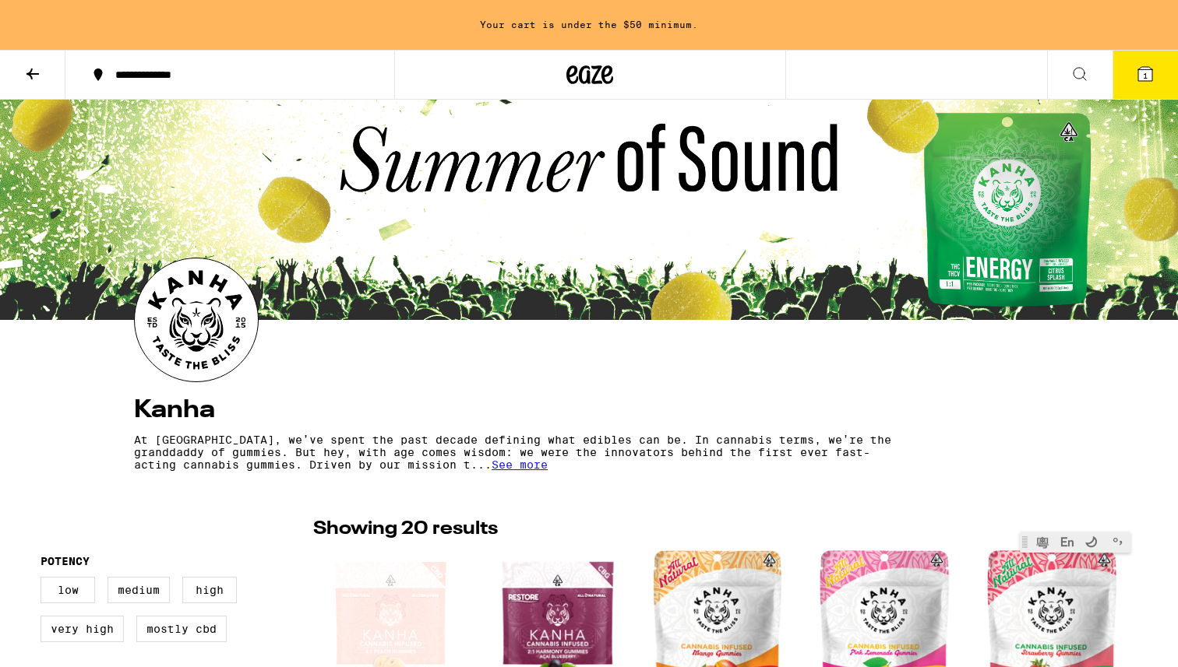
click at [36, 70] on icon at bounding box center [32, 74] width 19 height 19
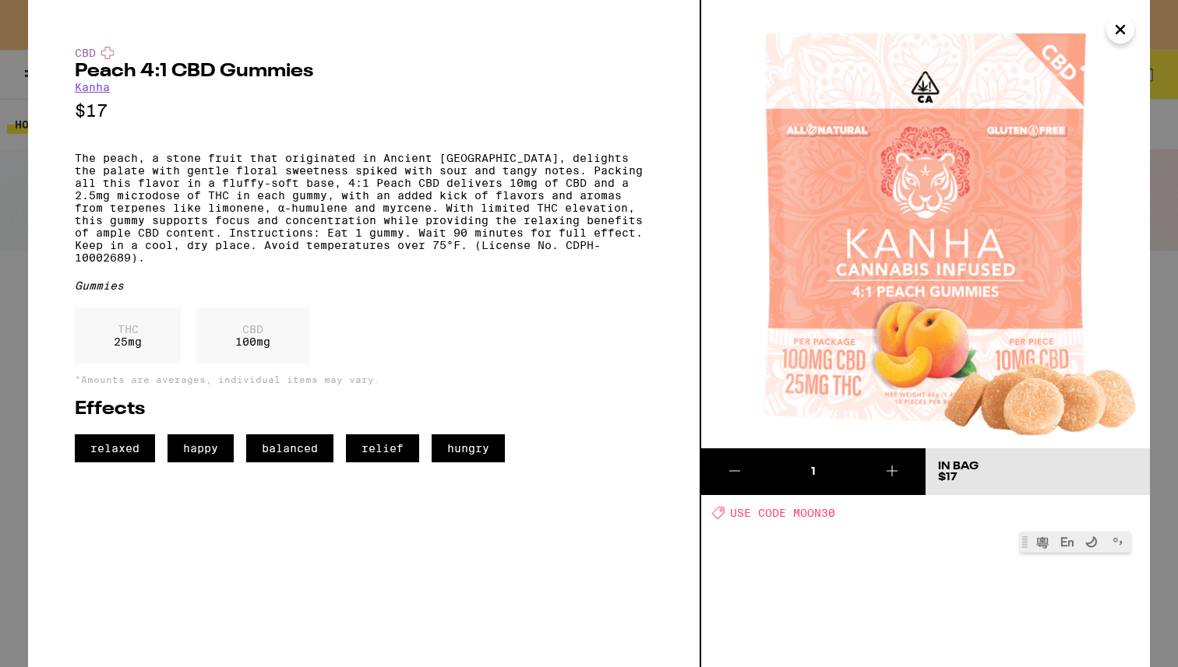
click at [2, 273] on div "CBD Peach 4:1 CBD Gummies Kanha $17 The peach, a stone fruit that originated in…" at bounding box center [589, 333] width 1178 height 667
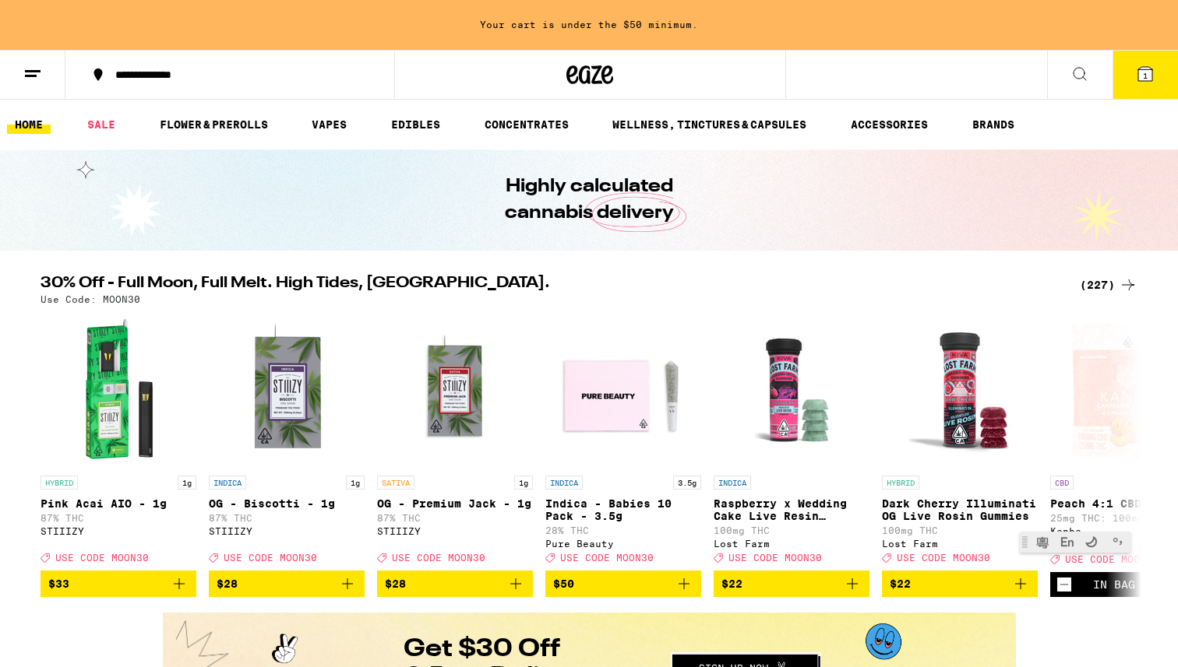
click at [1089, 91] on button at bounding box center [1079, 75] width 65 height 49
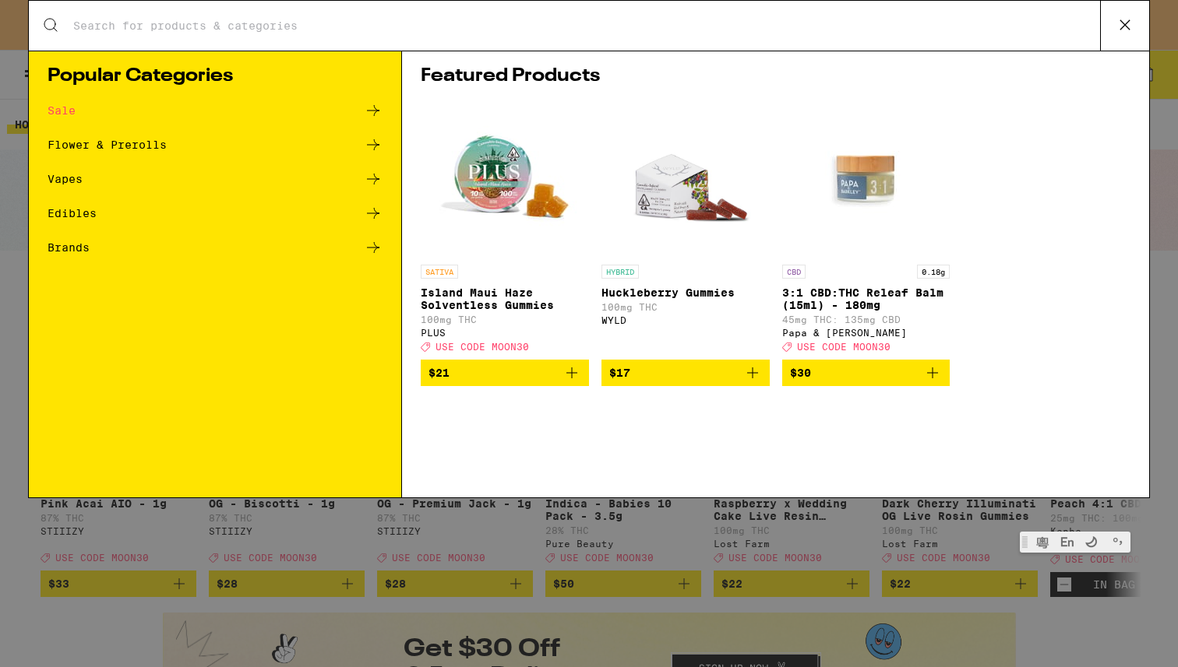
click at [368, 156] on ul "Sale Flower & Prerolls Vapes Edibles Brands" at bounding box center [215, 186] width 335 height 171
click at [372, 139] on icon at bounding box center [373, 145] width 19 height 19
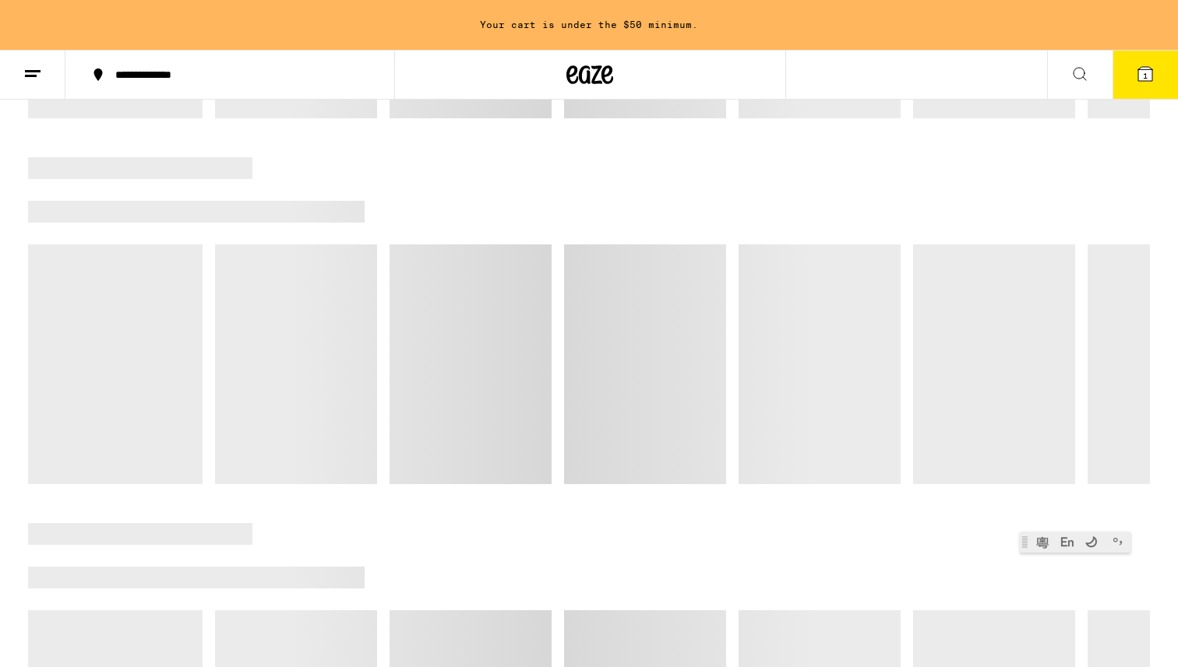
scroll to position [475, 0]
